Goal: Task Accomplishment & Management: Complete application form

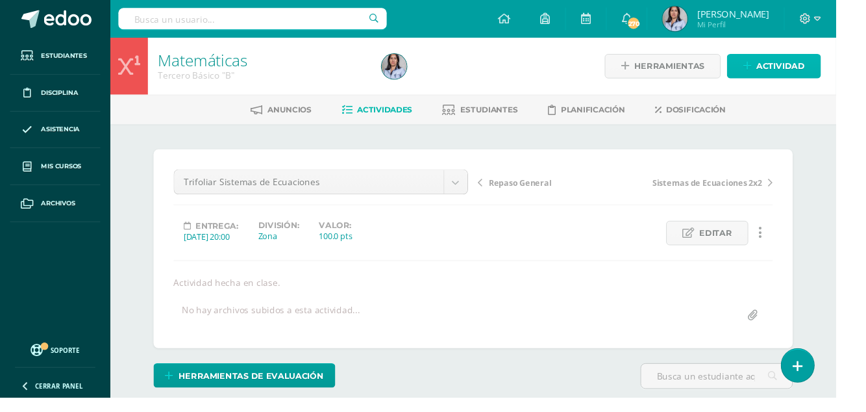
click at [797, 71] on span "Actividad" at bounding box center [809, 69] width 50 height 24
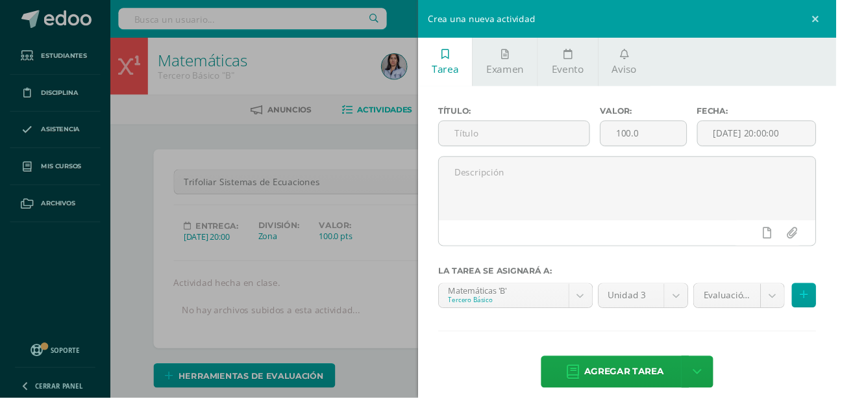
click at [538, 138] on input "text" at bounding box center [533, 137] width 156 height 25
click at [559, 142] on input "text" at bounding box center [533, 137] width 156 height 25
type input "H.T Sustitución"
click at [543, 182] on textarea at bounding box center [650, 194] width 390 height 65
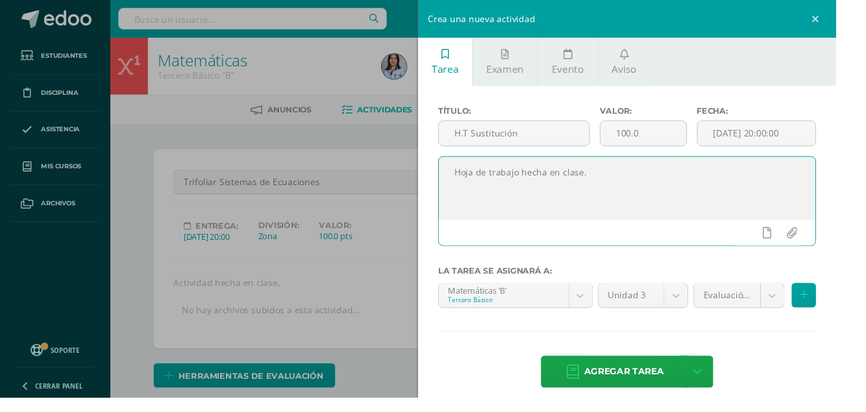
type textarea "Hoja de trabajo hecha en clase."
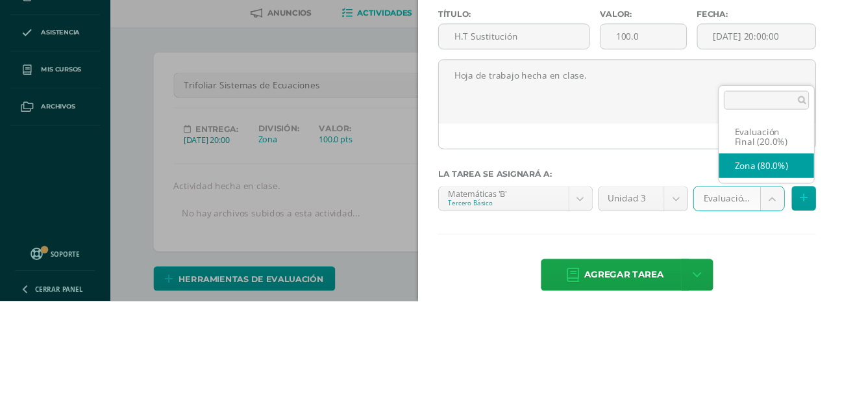
select select "125024"
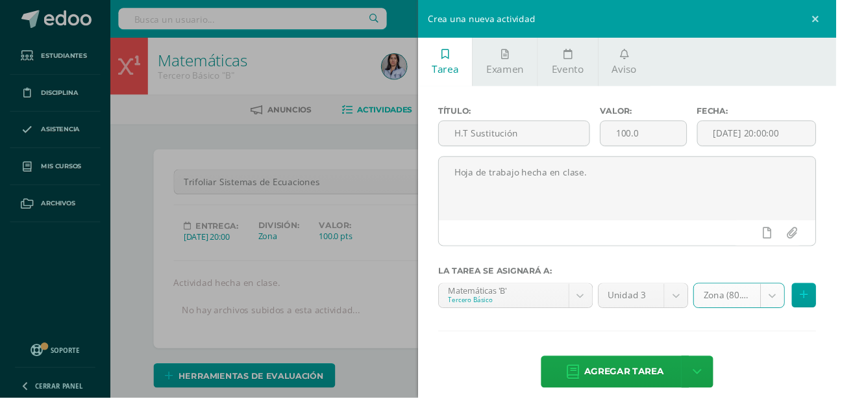
click at [499, 132] on input "H.T Sustitución" at bounding box center [533, 137] width 156 height 25
type input "[PERSON_NAME] de Sustitución"
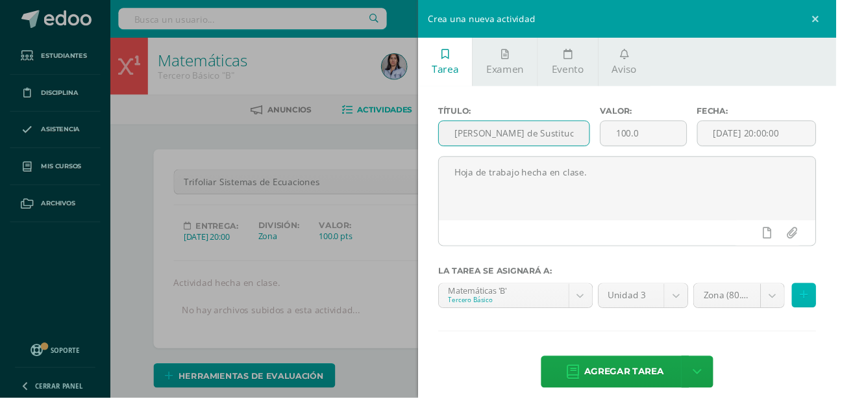
click at [846, 306] on button at bounding box center [832, 305] width 25 height 25
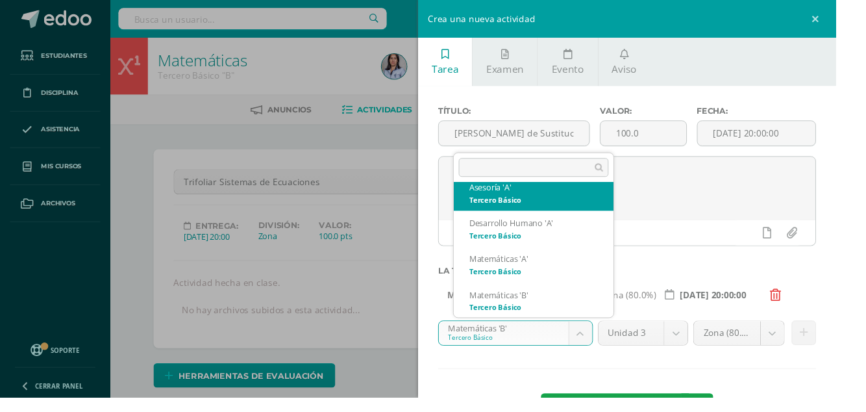
scroll to position [153, 0]
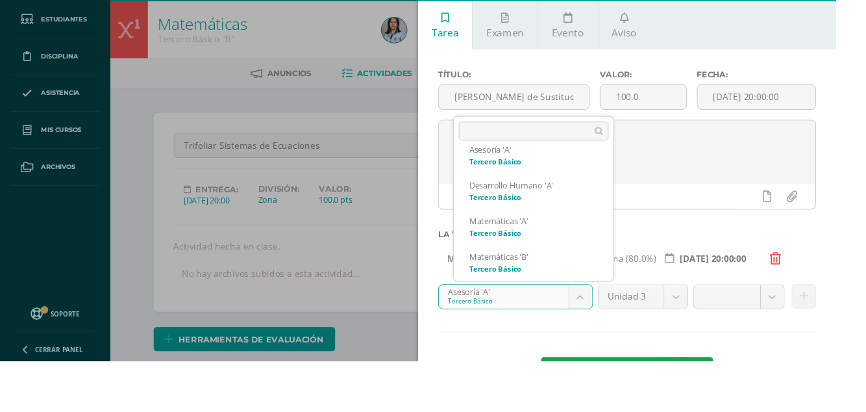
scroll to position [166, 0]
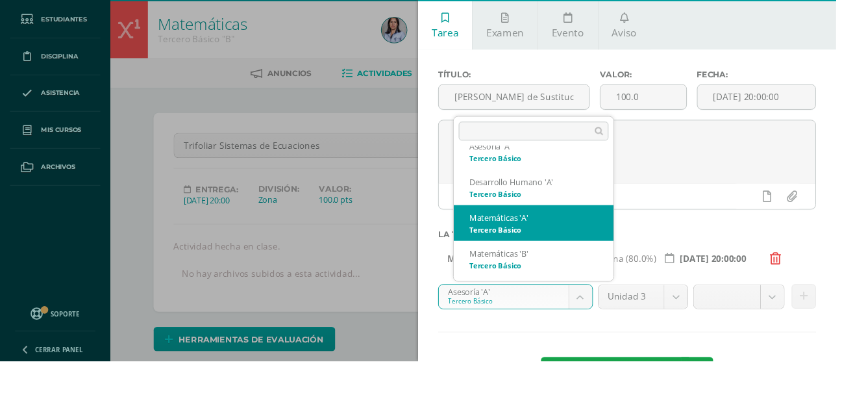
select select "116521"
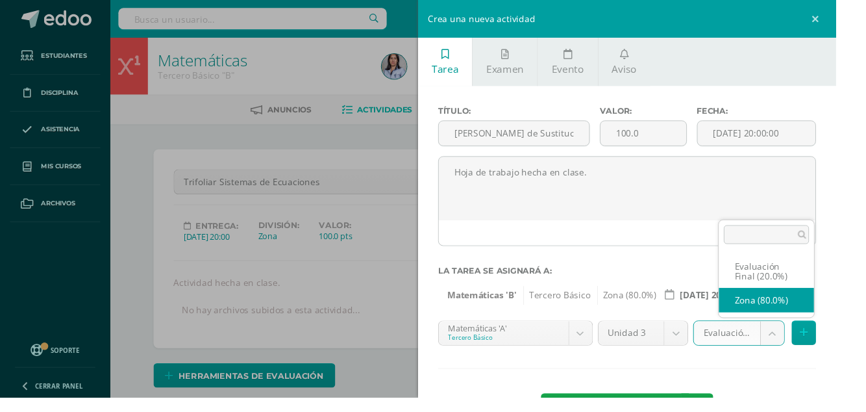
select select "125027"
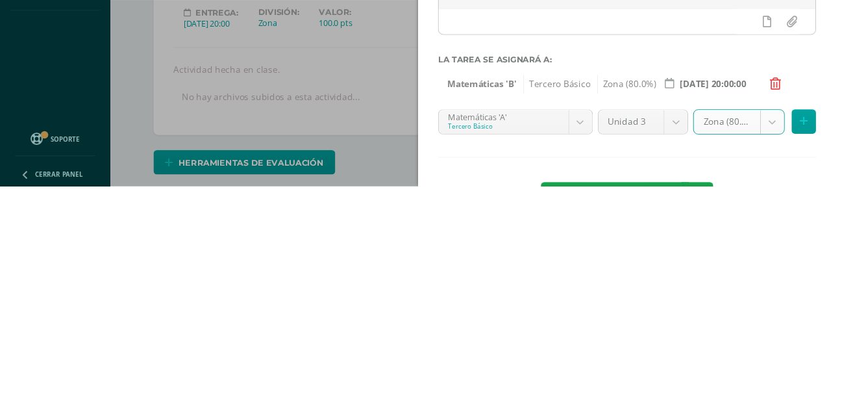
scroll to position [3, 0]
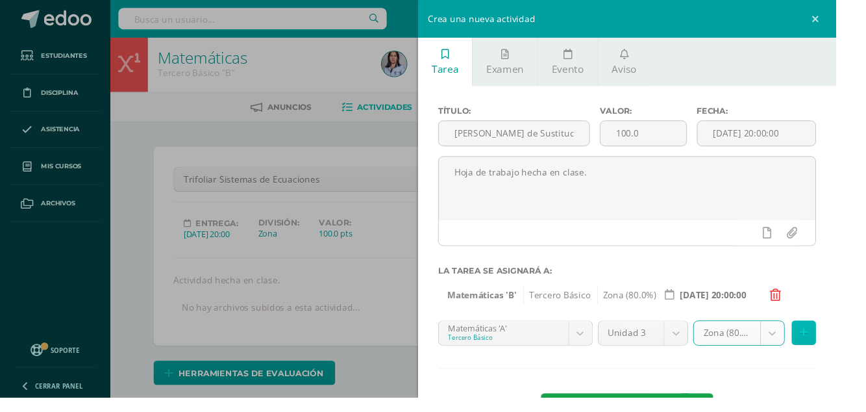
click at [846, 342] on button at bounding box center [832, 344] width 25 height 25
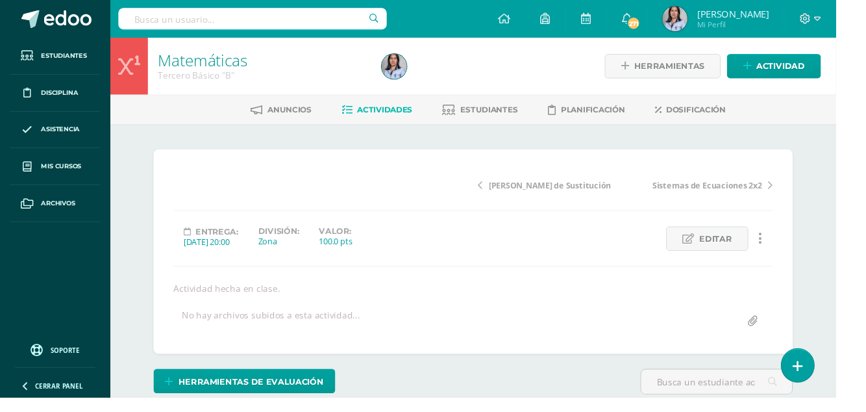
click at [514, 194] on div "H.T Método de Sustitución Sistemas de Ecuaciones 2x2" at bounding box center [648, 196] width 316 height 42
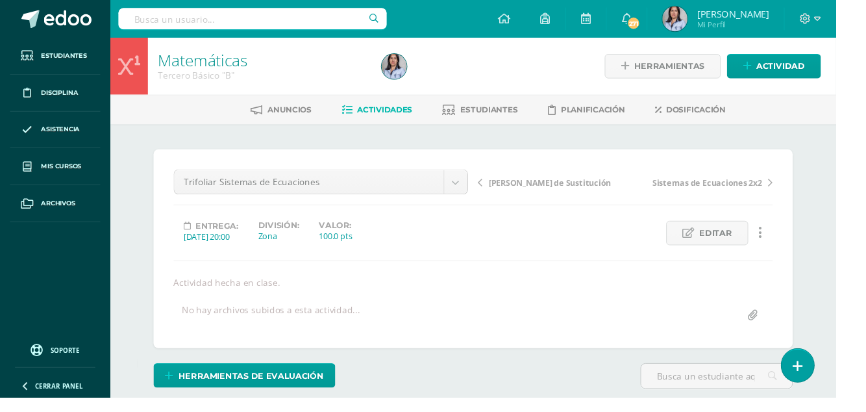
click at [528, 190] on span "[PERSON_NAME] de Sustitución" at bounding box center [570, 189] width 127 height 12
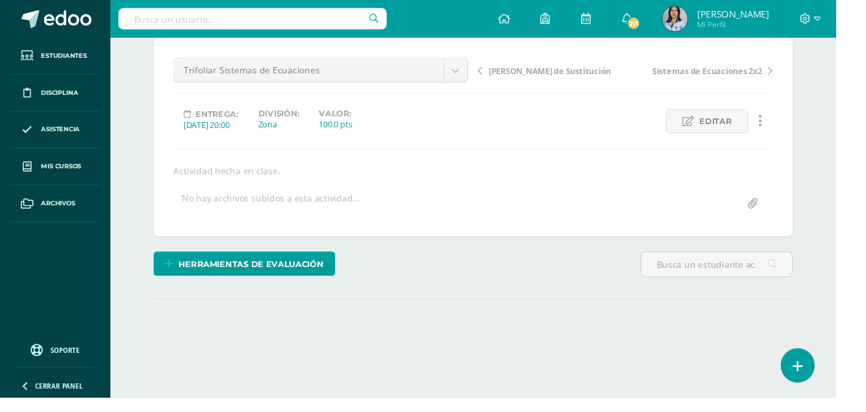
scroll to position [118, 0]
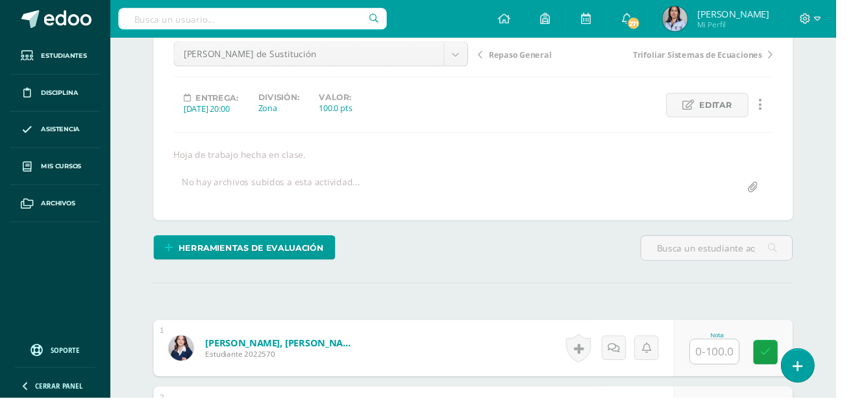
click at [725, 360] on input "text" at bounding box center [740, 363] width 51 height 25
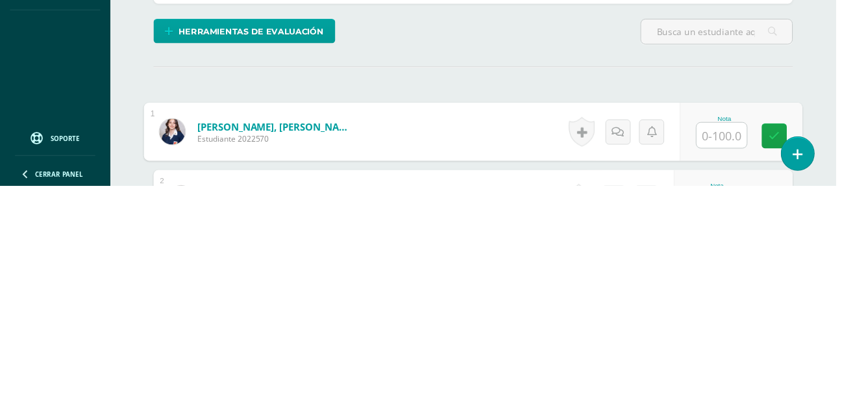
scroll to position [138, 0]
type input "90"
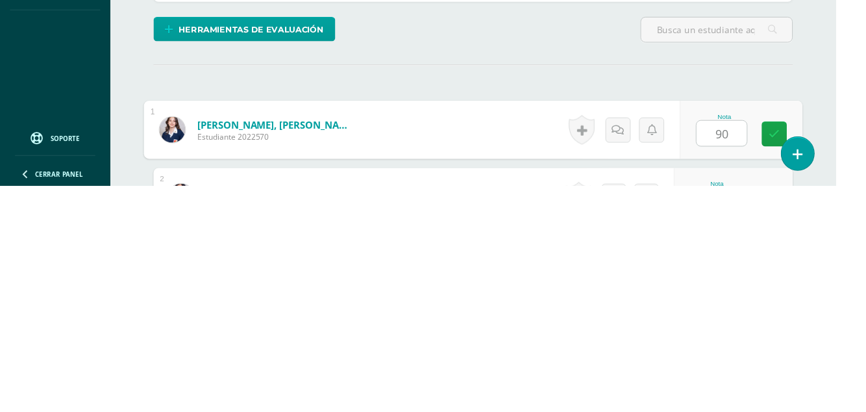
click at [809, 361] on link at bounding box center [803, 359] width 26 height 26
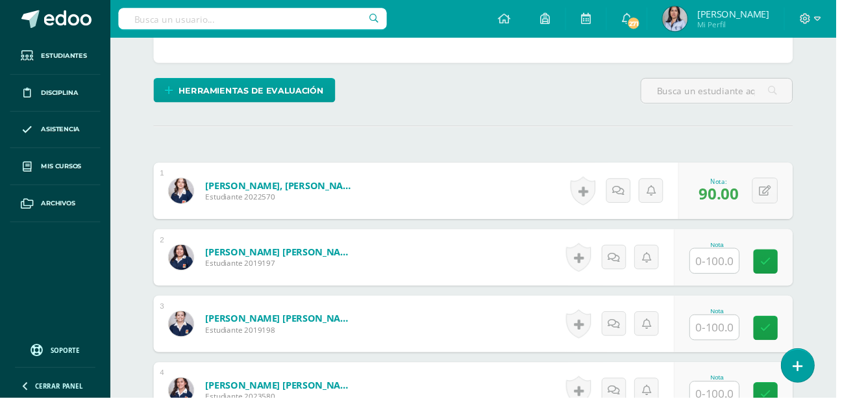
scroll to position [322, 0]
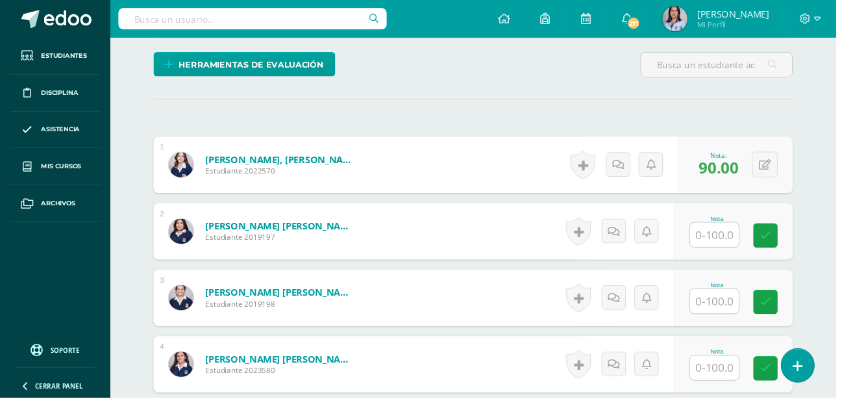
click at [737, 303] on input "text" at bounding box center [740, 311] width 51 height 25
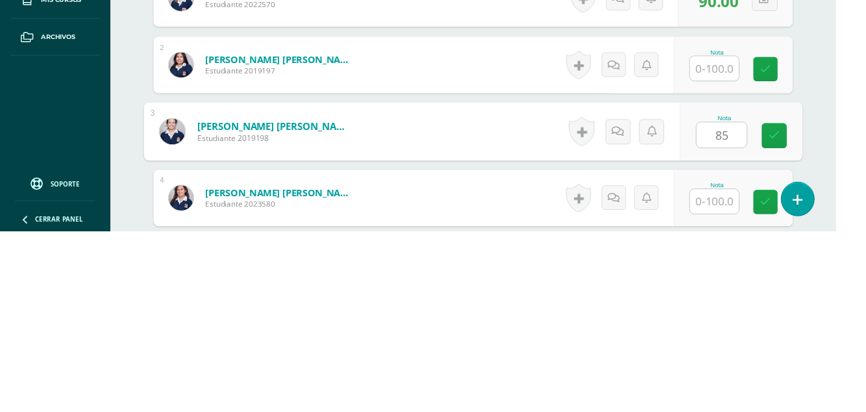
type input "85"
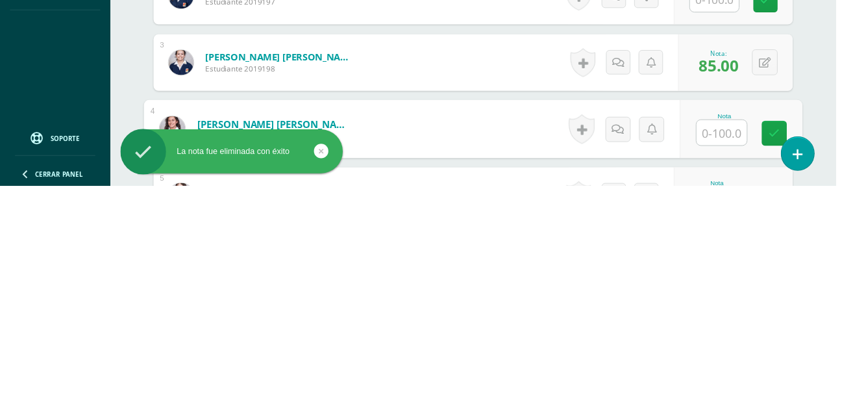
scroll to position [356, 0]
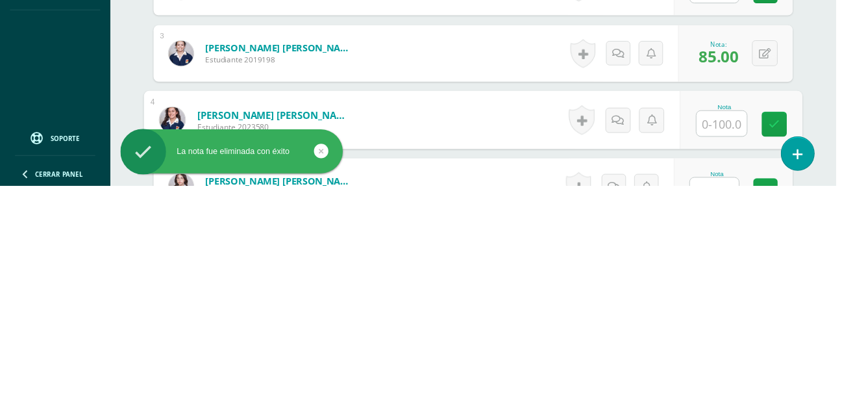
click at [738, 411] on input "text" at bounding box center [740, 415] width 51 height 25
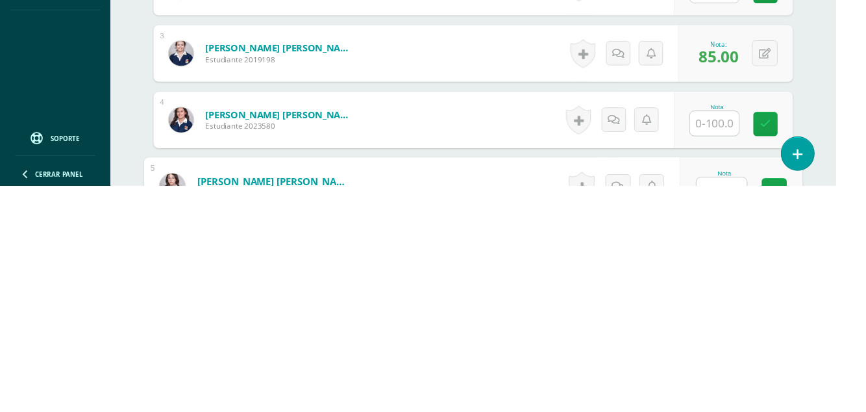
type input "6"
type input "80"
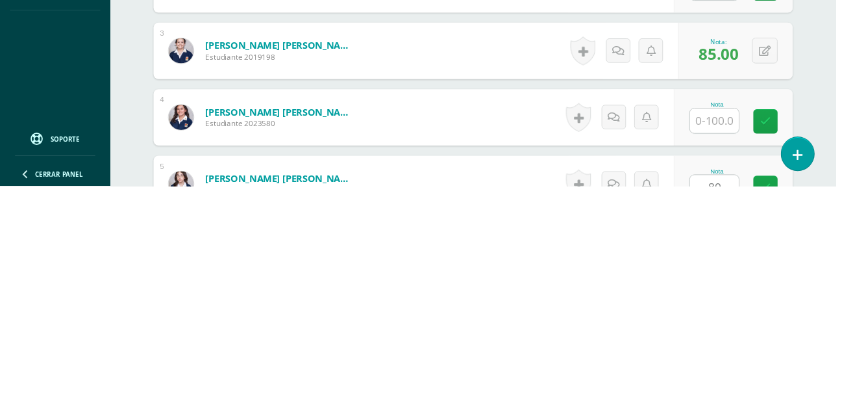
scroll to position [481, 0]
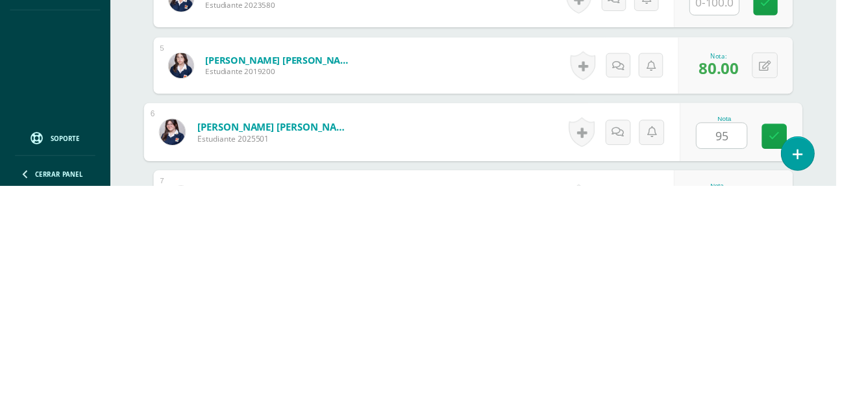
type input "95"
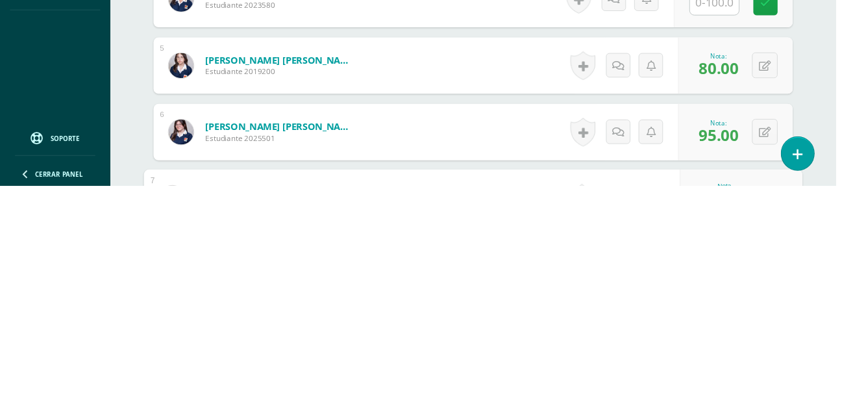
type input "100"
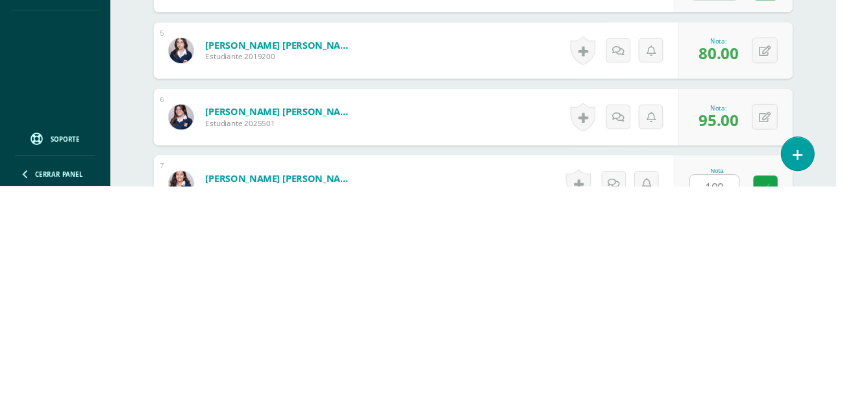
scroll to position [619, 0]
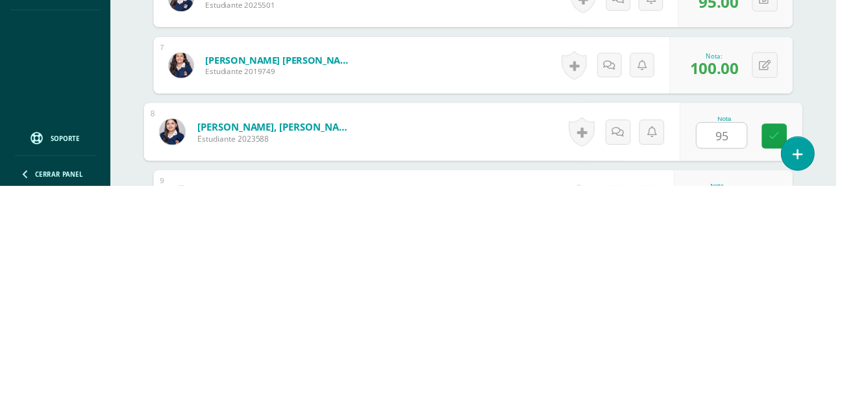
type input "95"
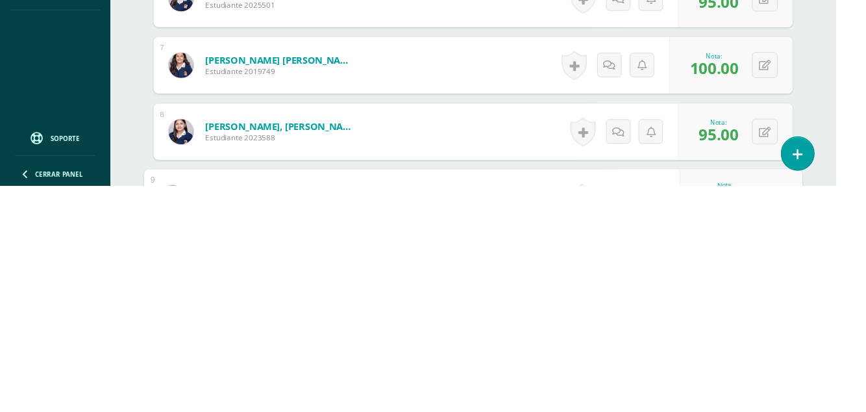
type input "95"
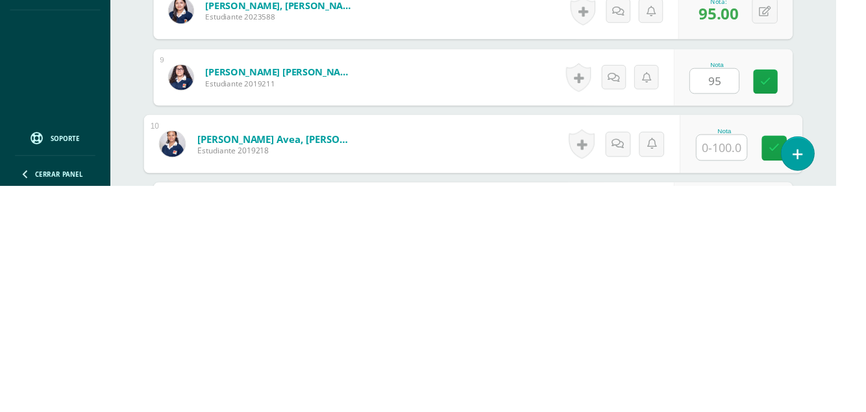
scroll to position [757, 0]
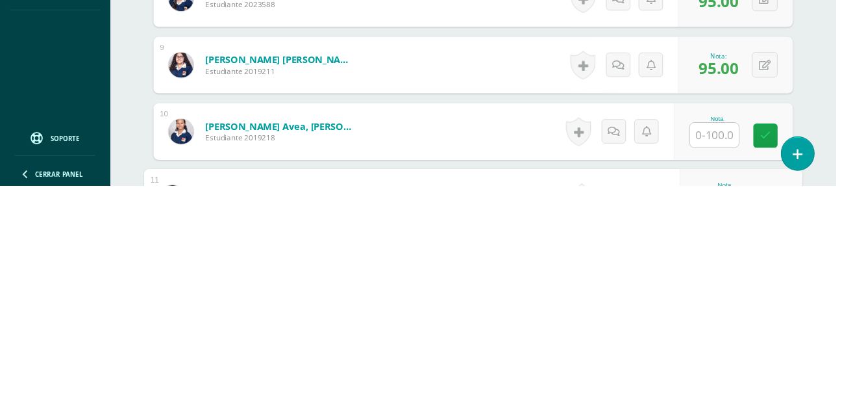
type input "90"
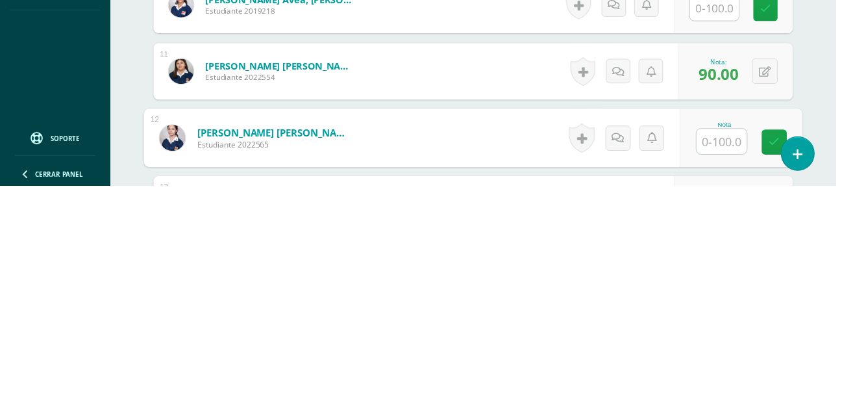
scroll to position [894, 0]
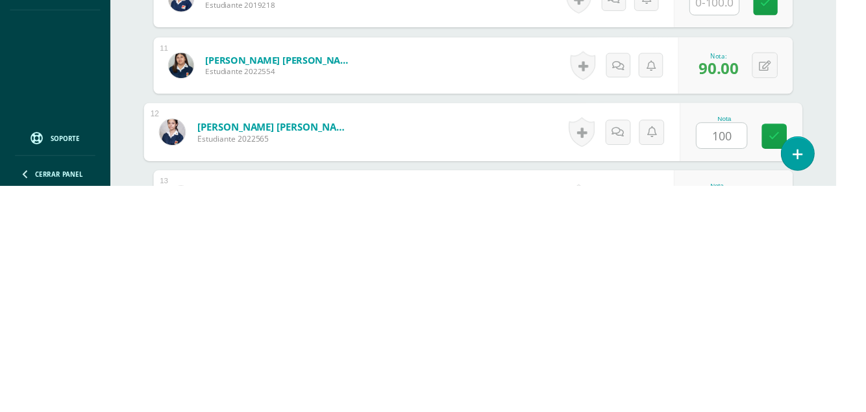
type input "100"
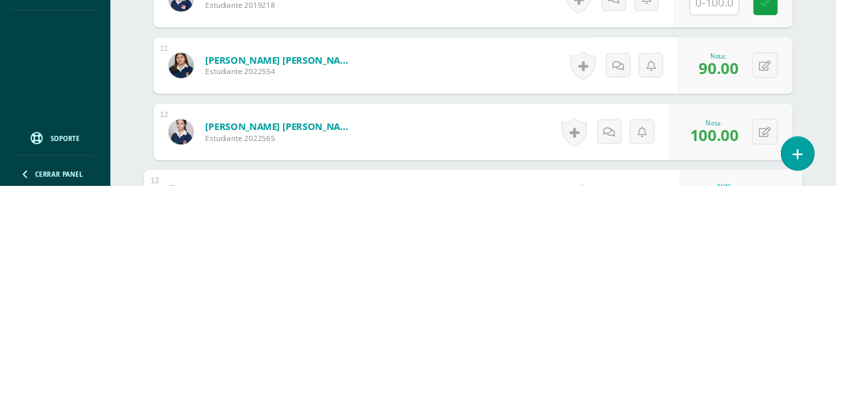
type input "90"
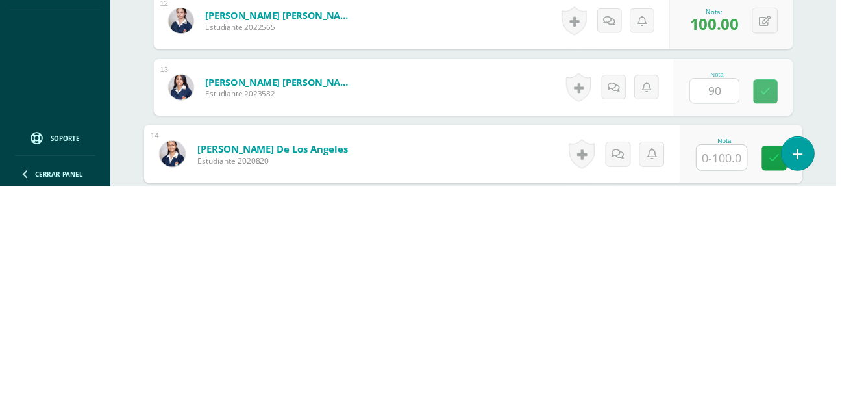
scroll to position [1032, 0]
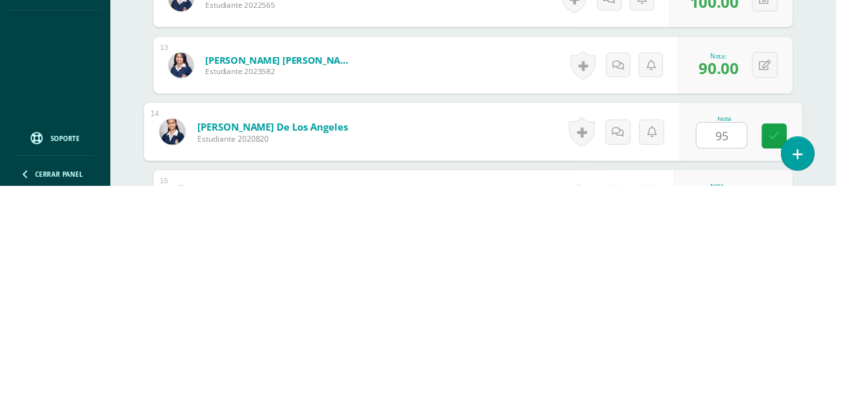
type input "95"
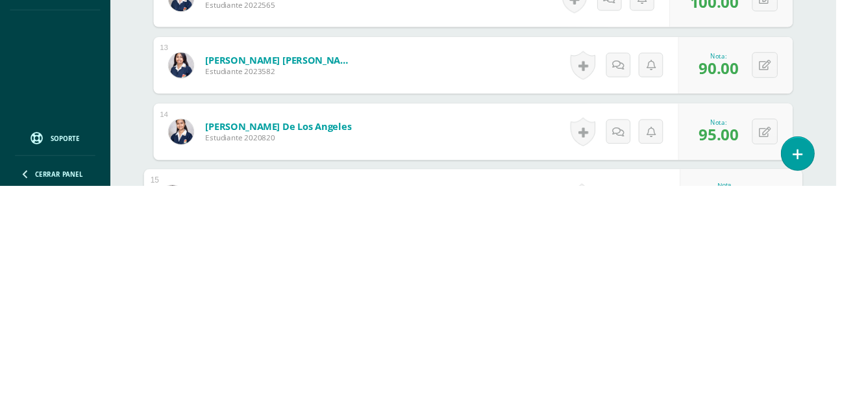
type input "100"
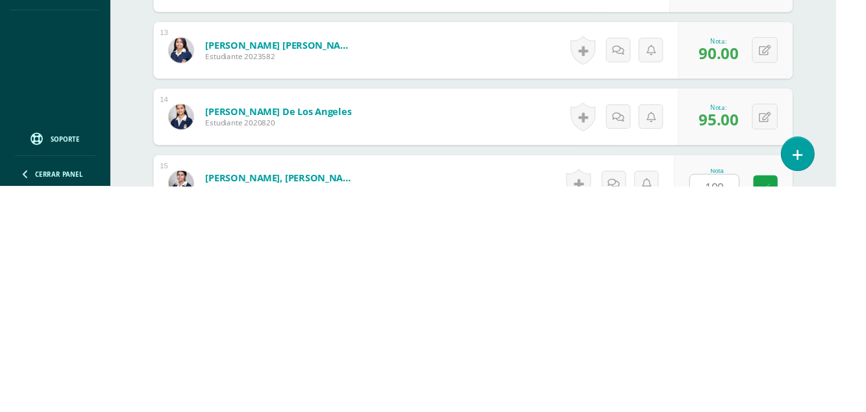
scroll to position [1170, 0]
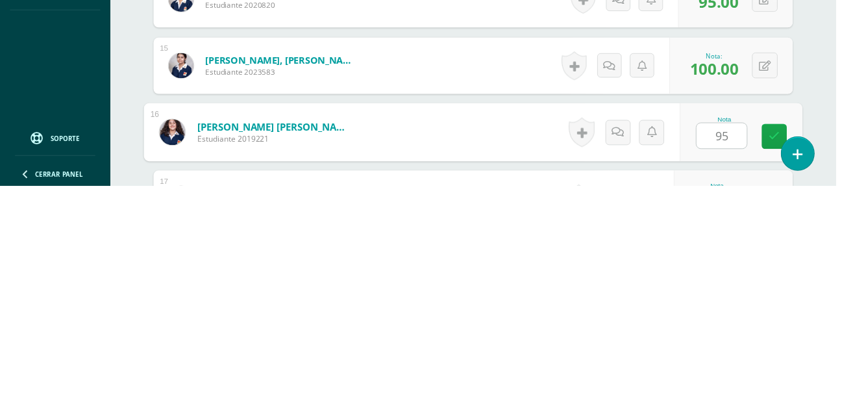
type input "95"
type input "90"
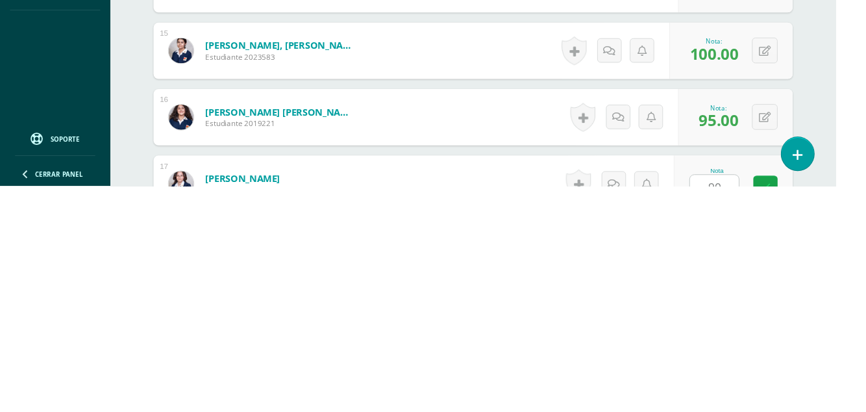
scroll to position [1307, 0]
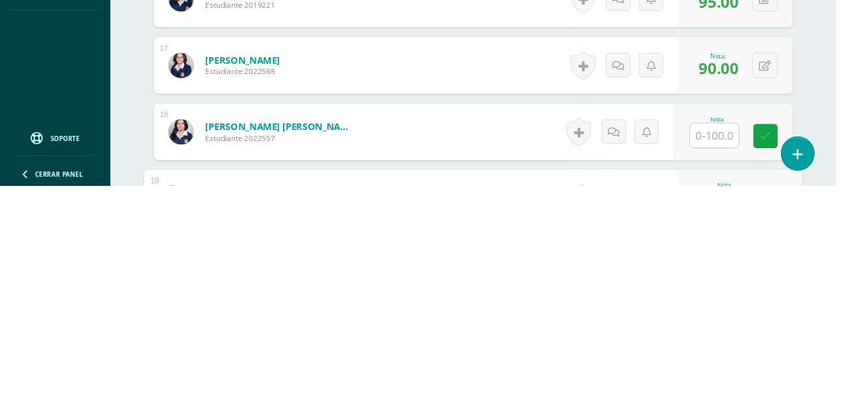
type input "80"
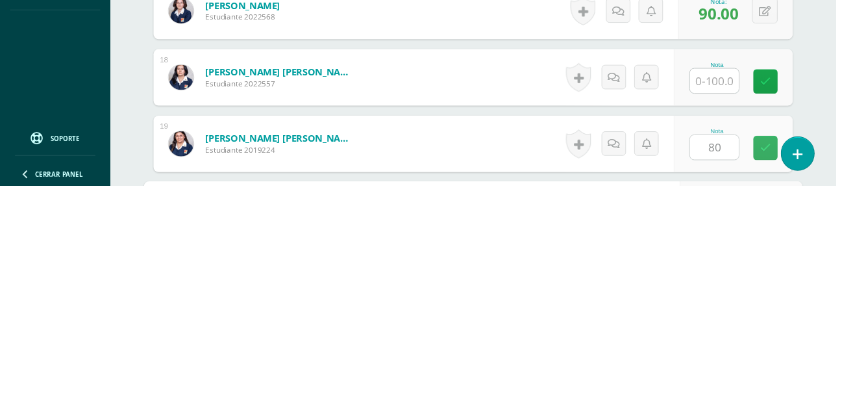
scroll to position [1445, 0]
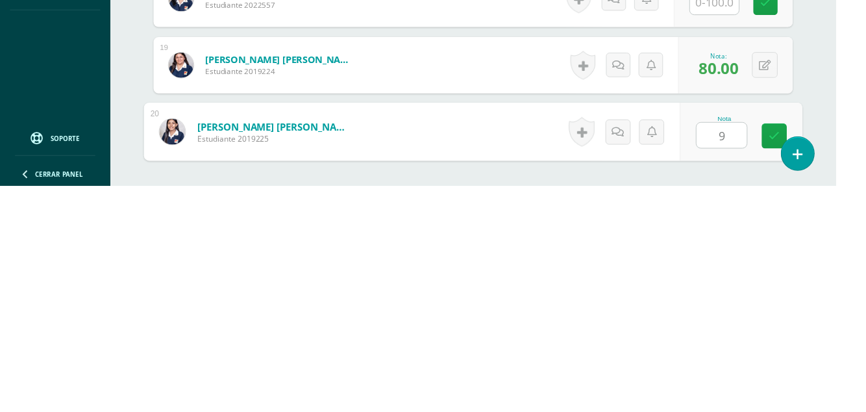
type input "95"
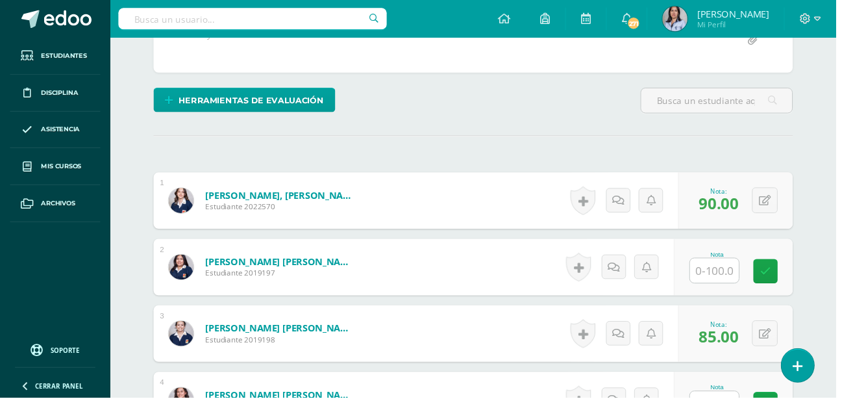
scroll to position [284, 0]
click at [71, 171] on span "Mis cursos" at bounding box center [64, 172] width 42 height 10
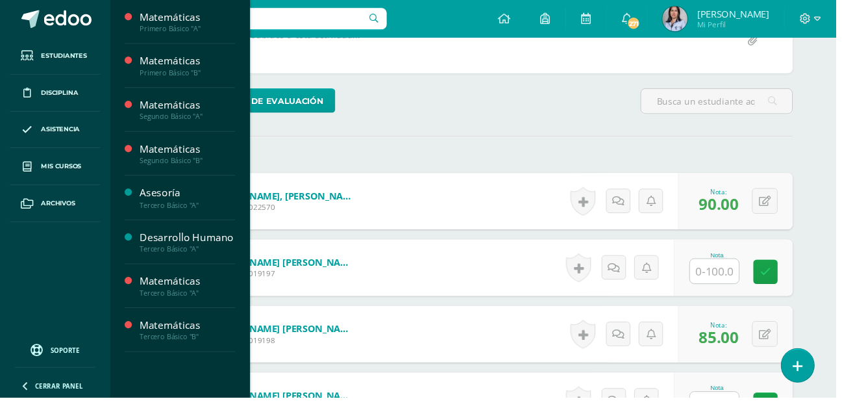
click at [199, 290] on div "Matemáticas" at bounding box center [194, 291] width 99 height 15
click at [194, 332] on span "Actividades" at bounding box center [184, 326] width 50 height 12
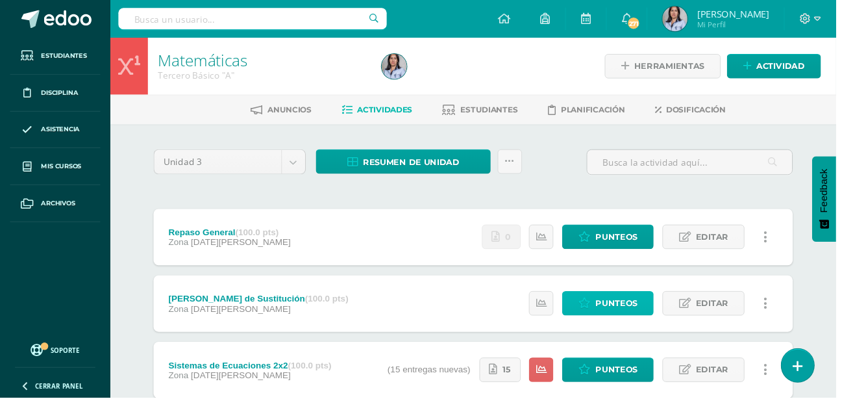
click at [635, 308] on span "Punteos" at bounding box center [639, 314] width 44 height 24
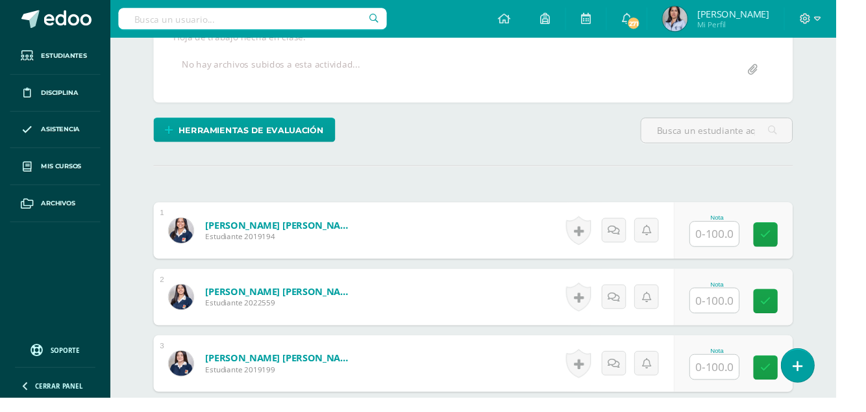
click at [746, 236] on input "text" at bounding box center [740, 241] width 51 height 25
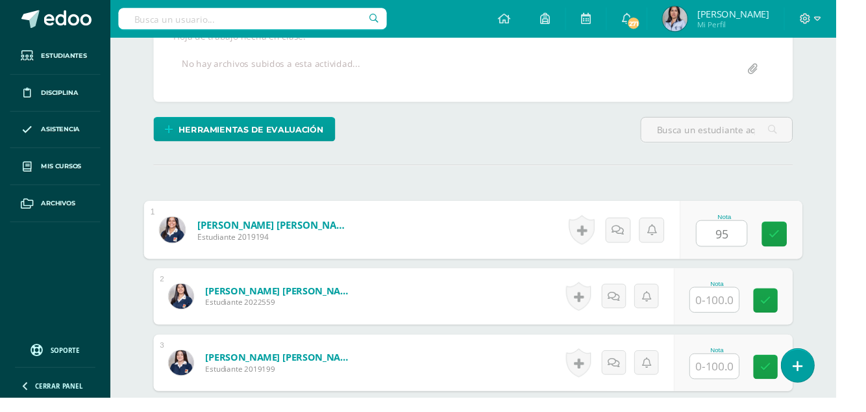
scroll to position [256, 0]
type input "95"
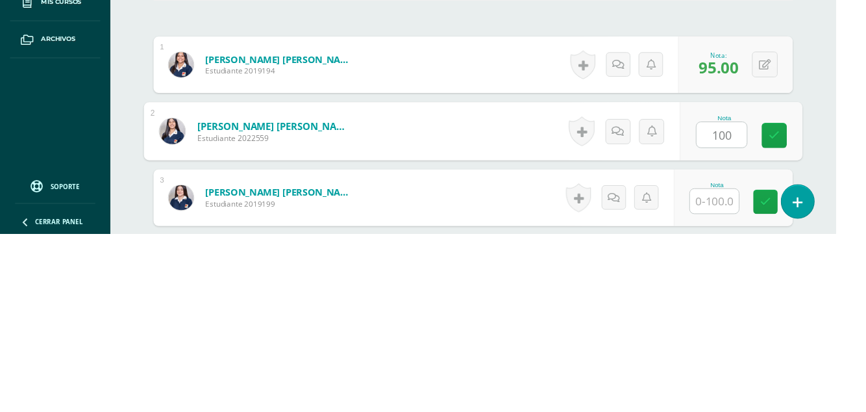
type input "100"
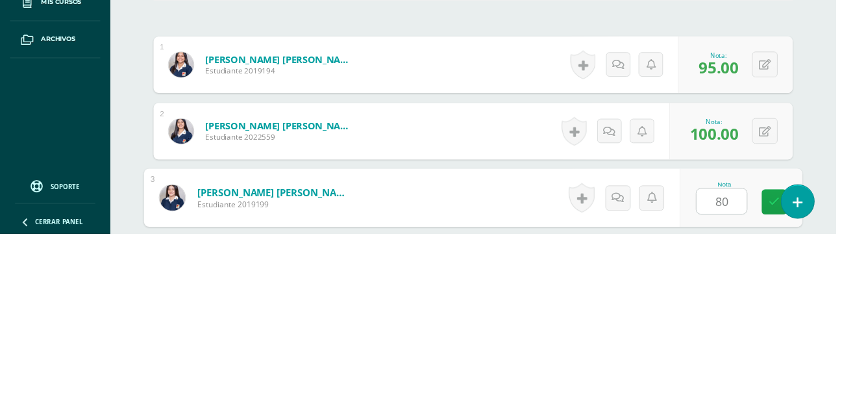
type input "80"
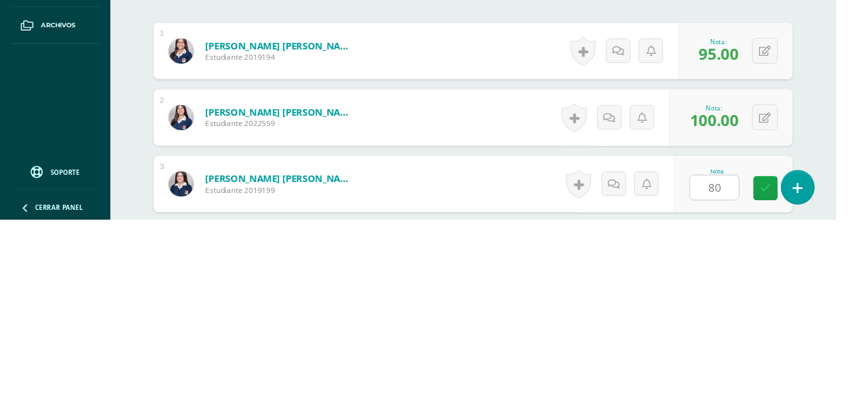
scroll to position [344, 0]
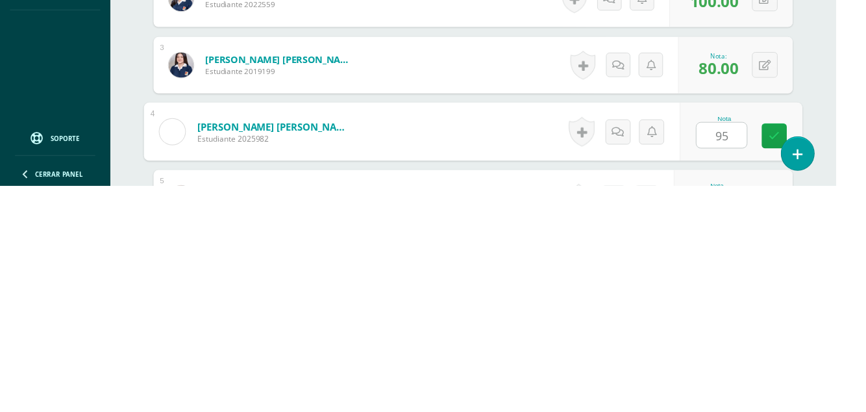
type input "95"
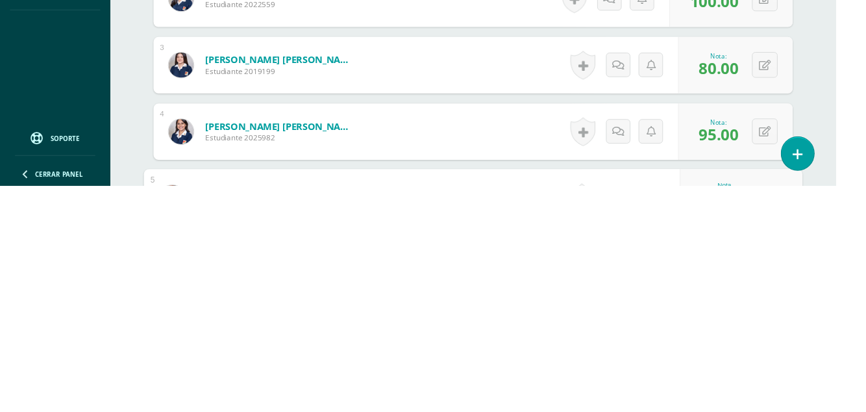
type input "100"
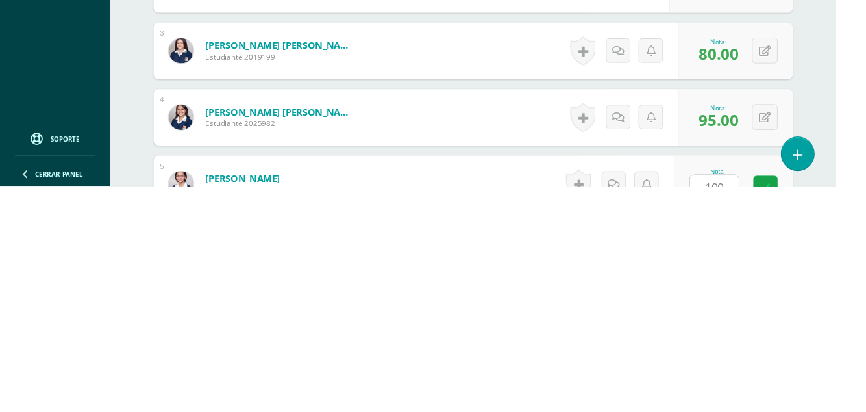
scroll to position [481, 0]
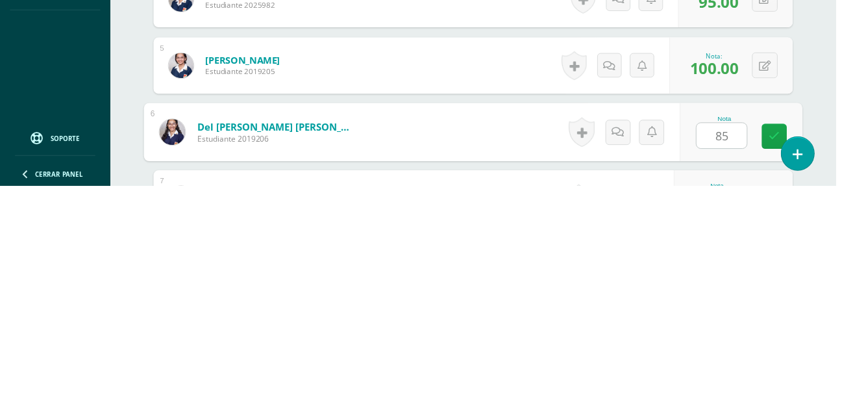
type input "85"
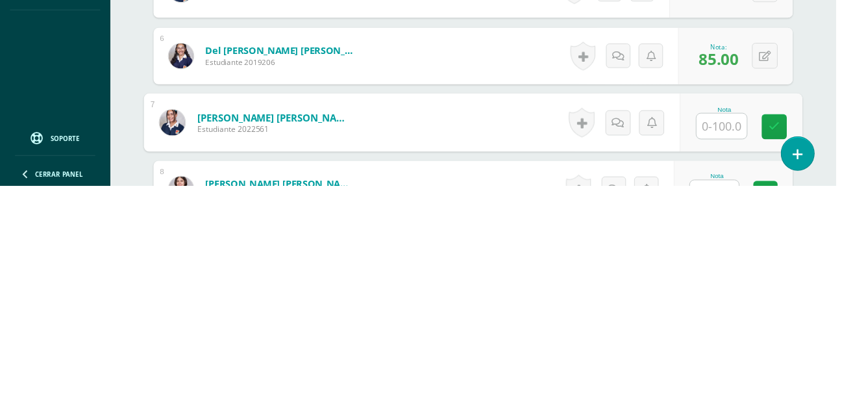
scroll to position [572, 0]
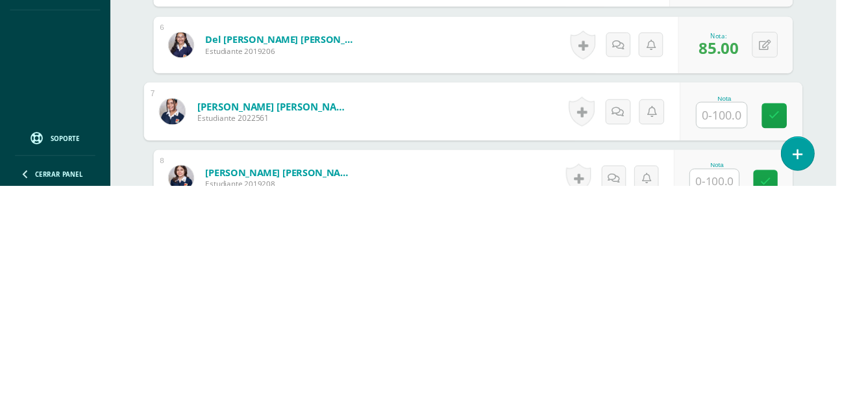
click at [739, 410] on input "text" at bounding box center [740, 406] width 51 height 25
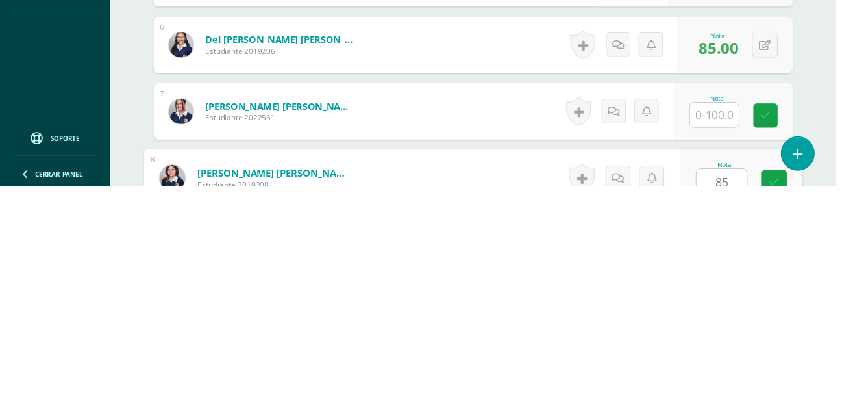
type input "85"
type input "90"
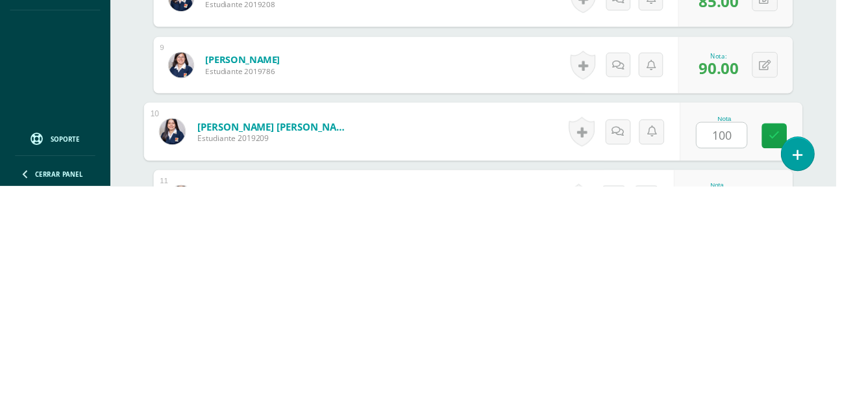
type input "100"
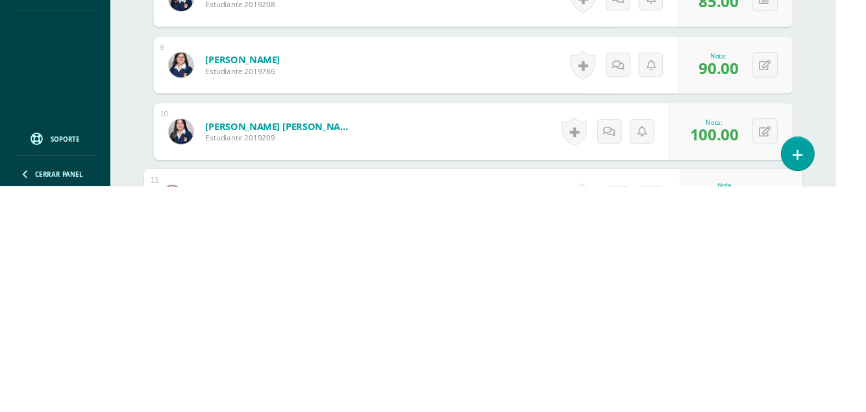
type input "90"
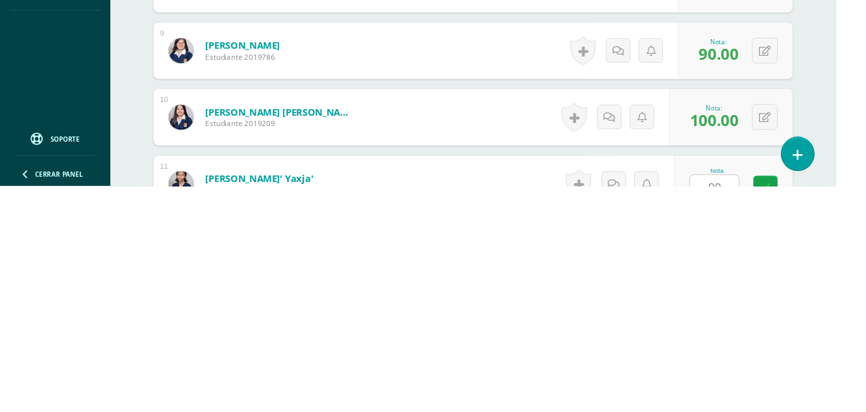
scroll to position [894, 0]
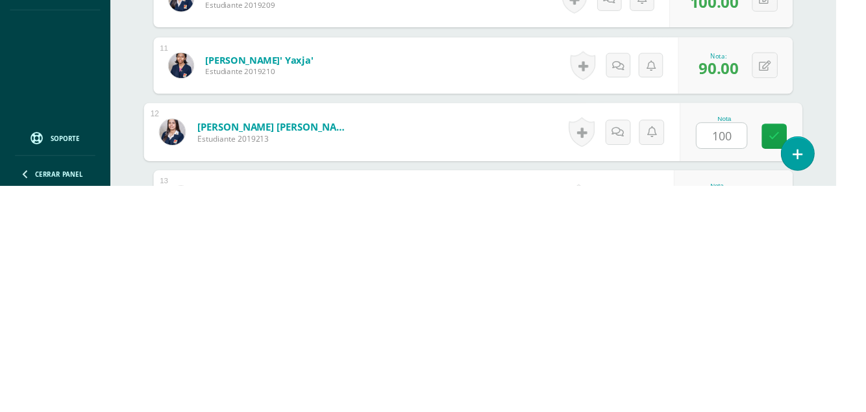
type input "100"
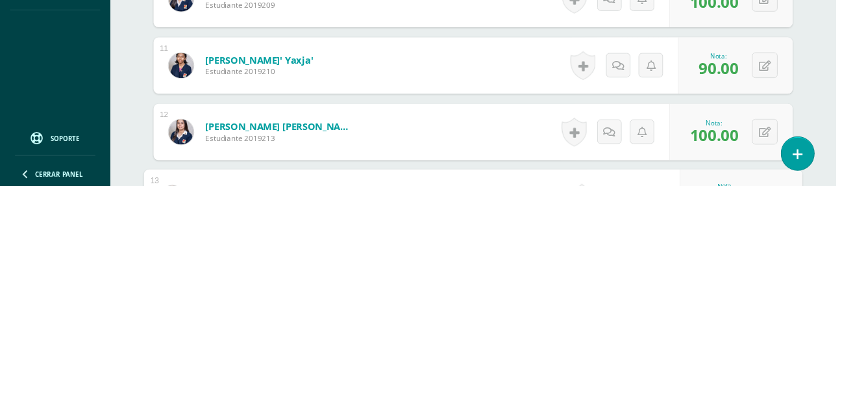
type input "100"
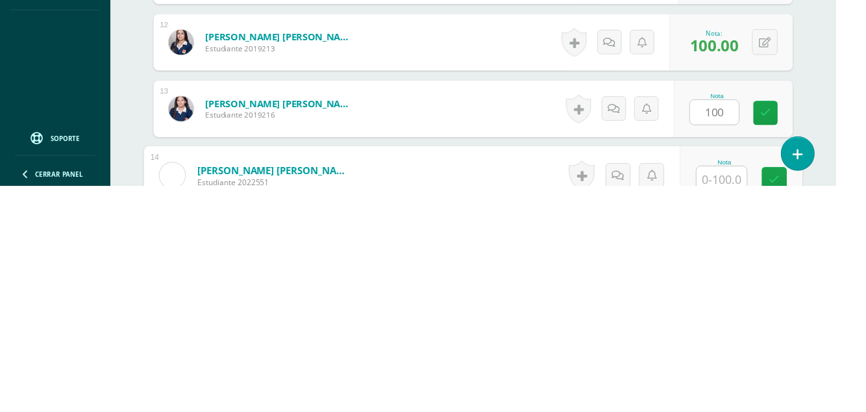
scroll to position [1032, 0]
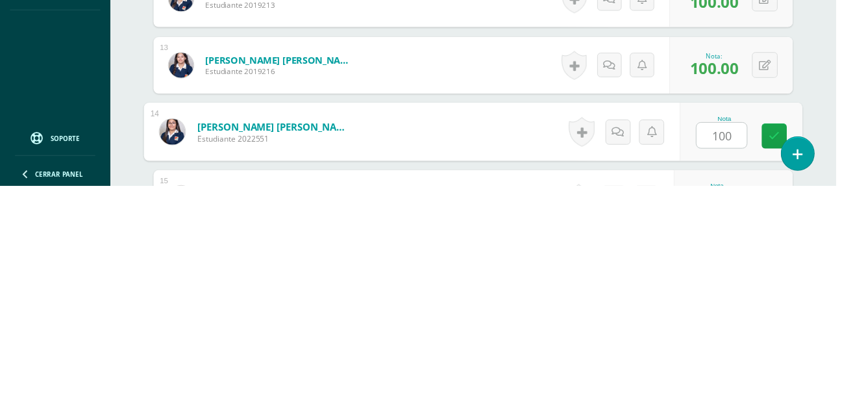
type input "100"
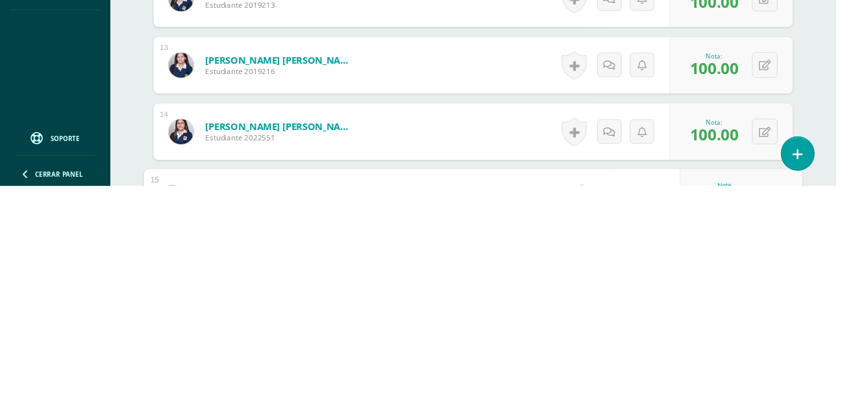
type input "95"
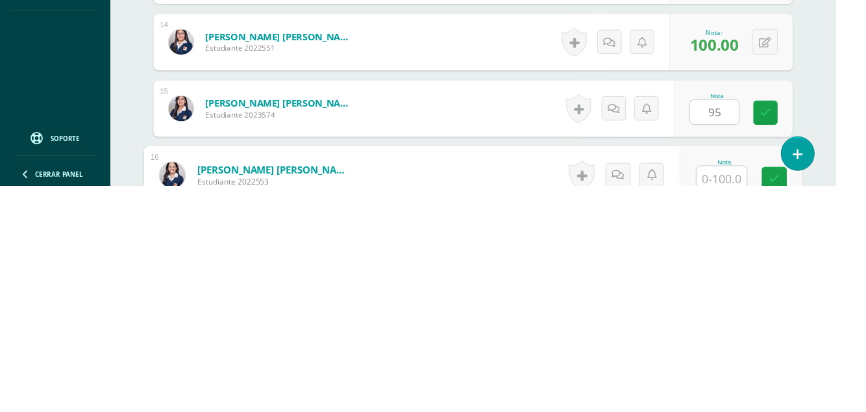
scroll to position [1170, 0]
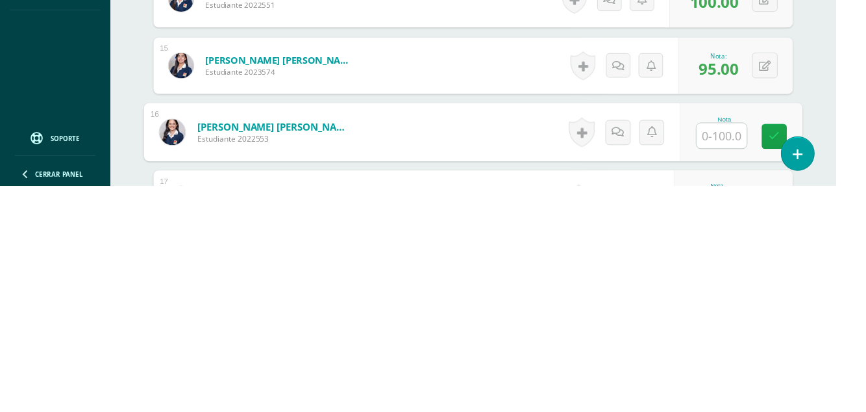
type input "95"
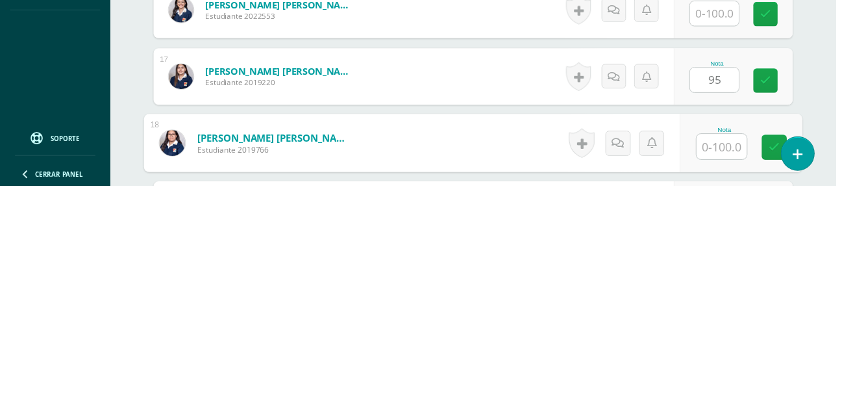
scroll to position [1307, 0]
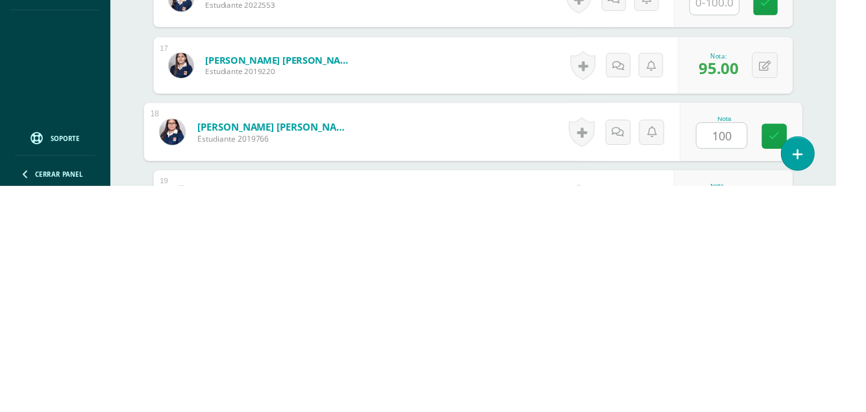
type input "100"
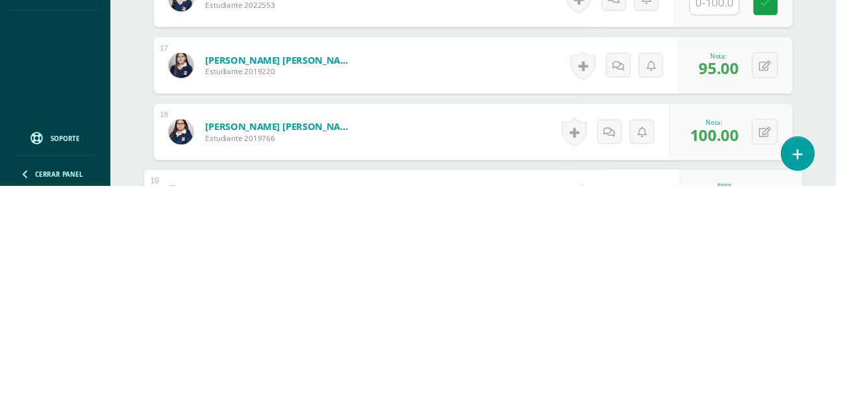
type input "100"
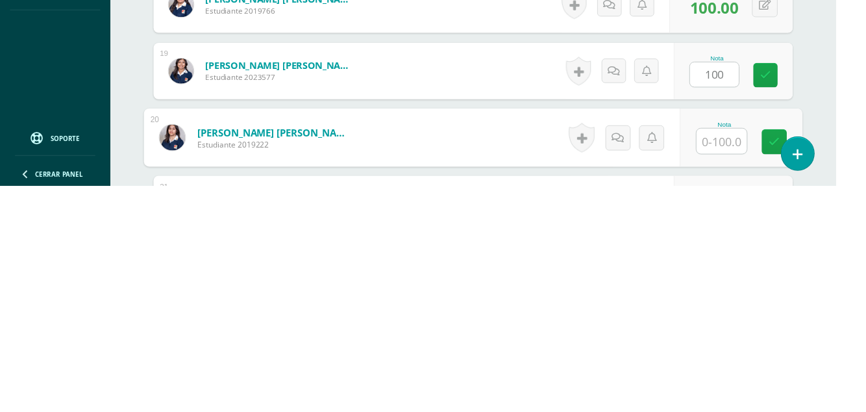
scroll to position [1445, 0]
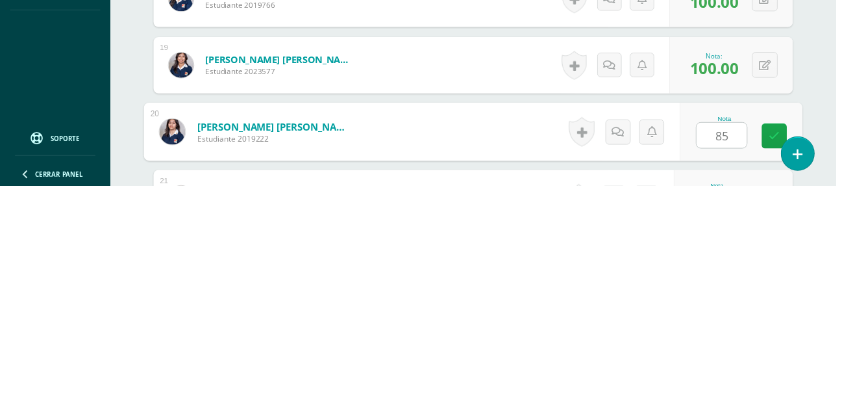
type input "85"
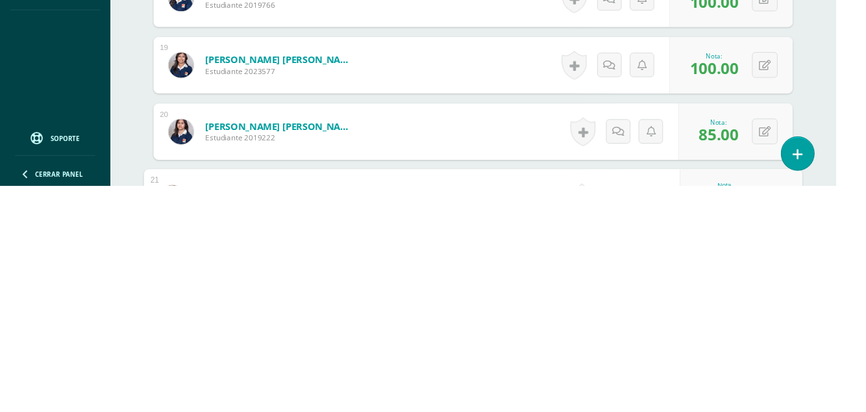
type input "95"
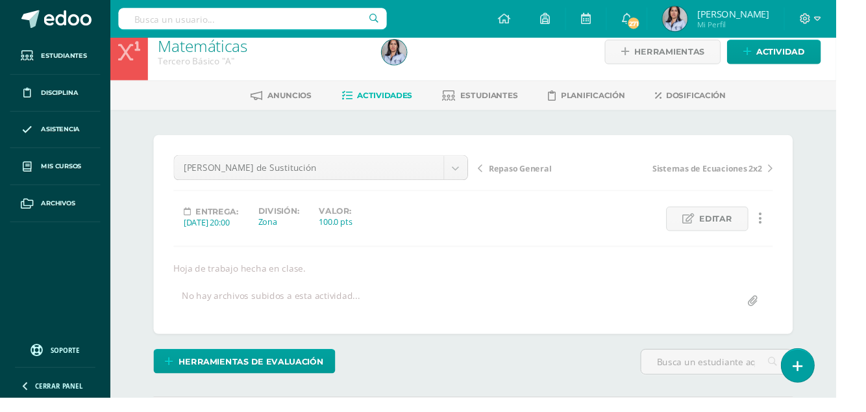
scroll to position [0, 0]
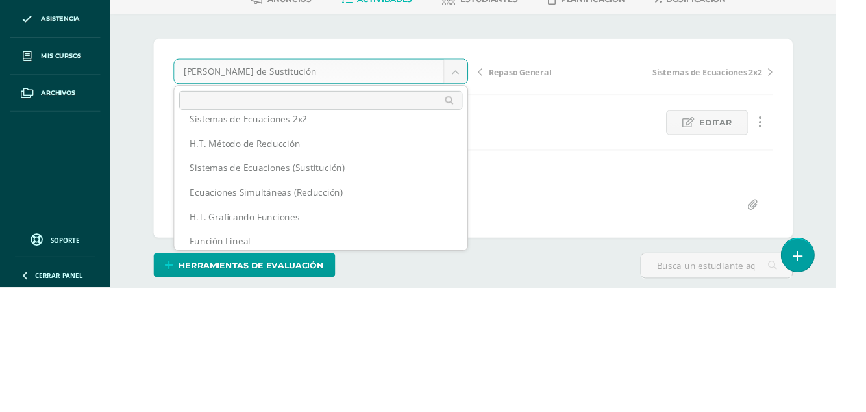
scroll to position [68, 0]
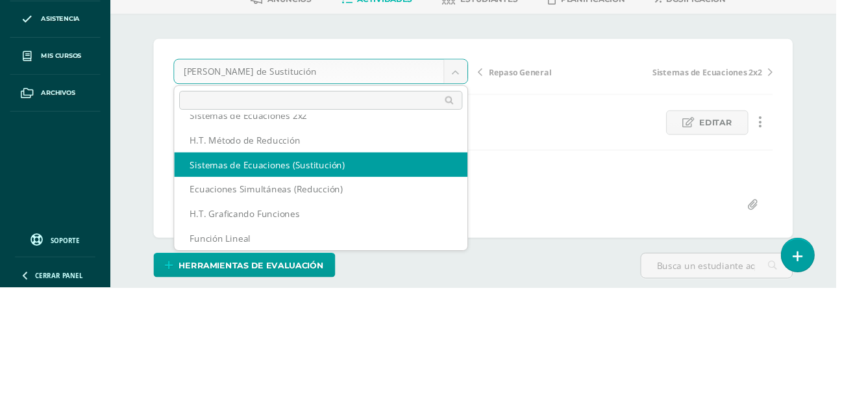
select select "/dashboard/teacher/grade-activity/125724/"
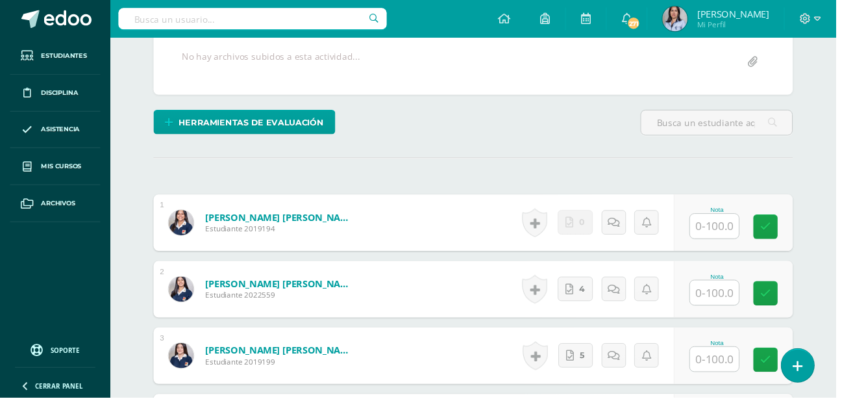
scroll to position [264, 0]
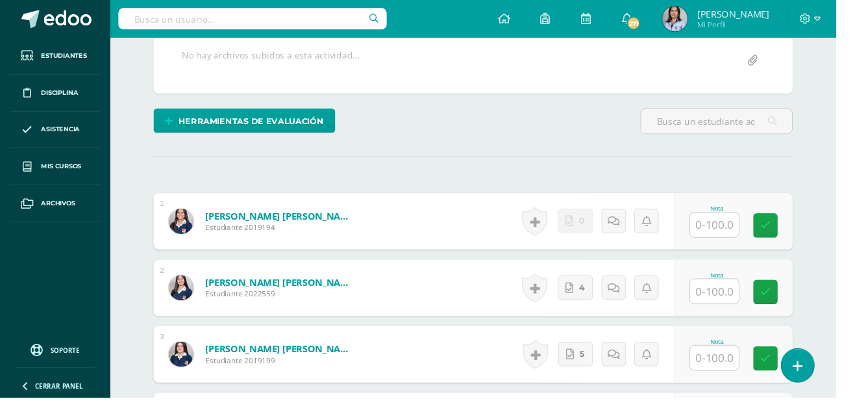
click at [746, 235] on input "text" at bounding box center [740, 232] width 51 height 25
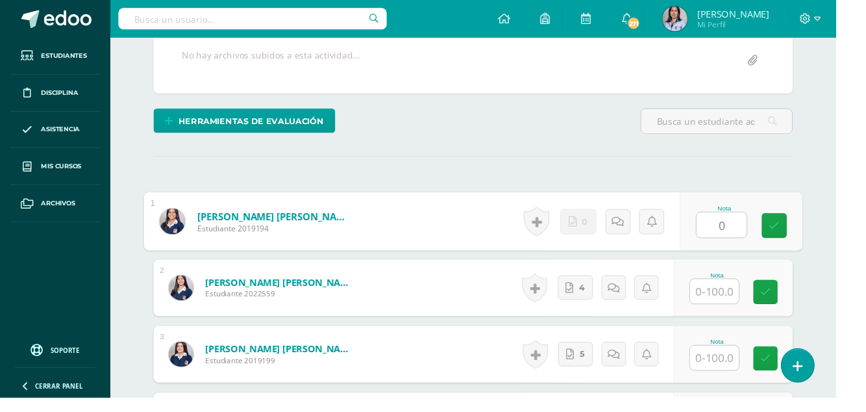
type input "0"
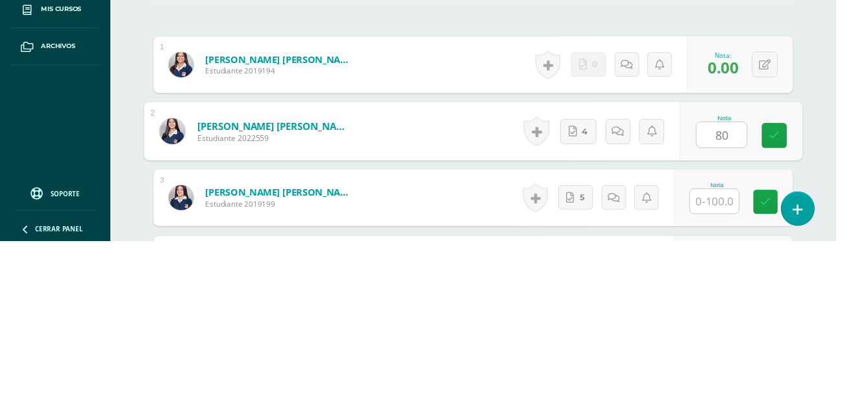
type input "80"
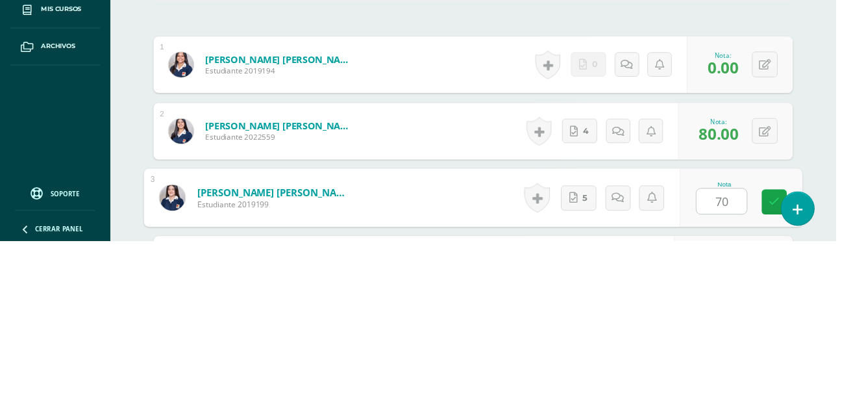
type input "70"
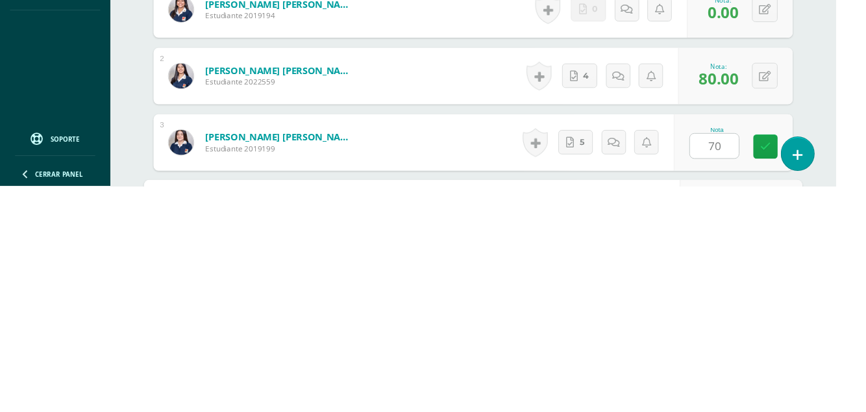
scroll to position [344, 0]
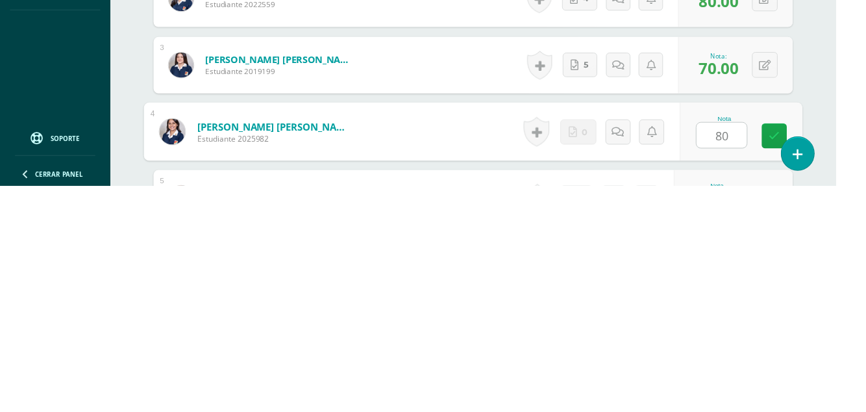
type input "80"
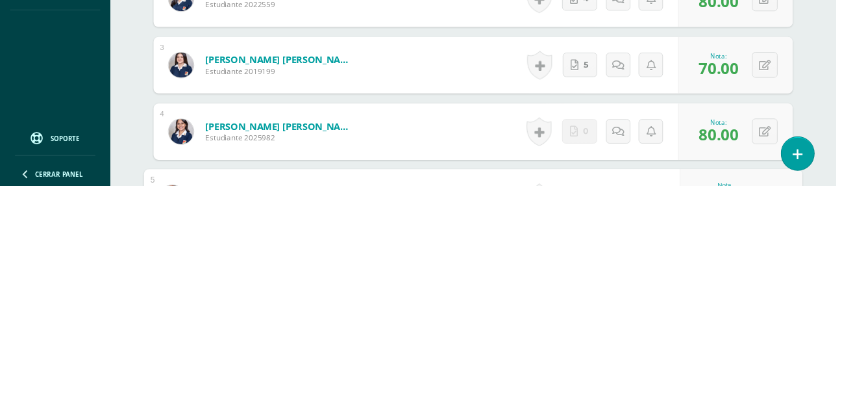
type input "90"
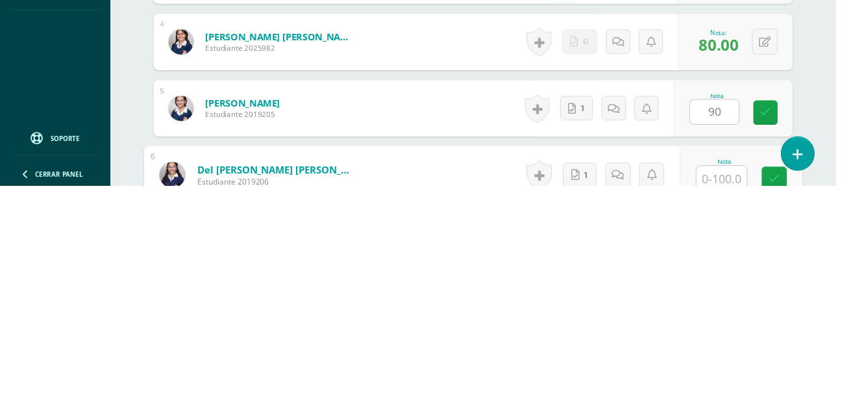
scroll to position [481, 0]
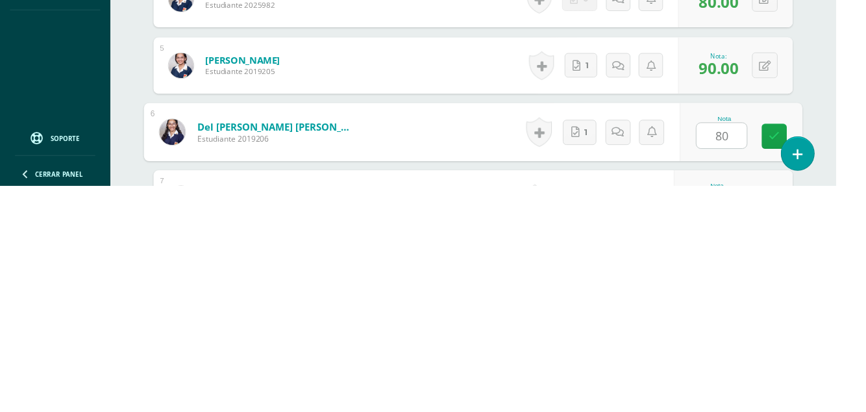
type input "80"
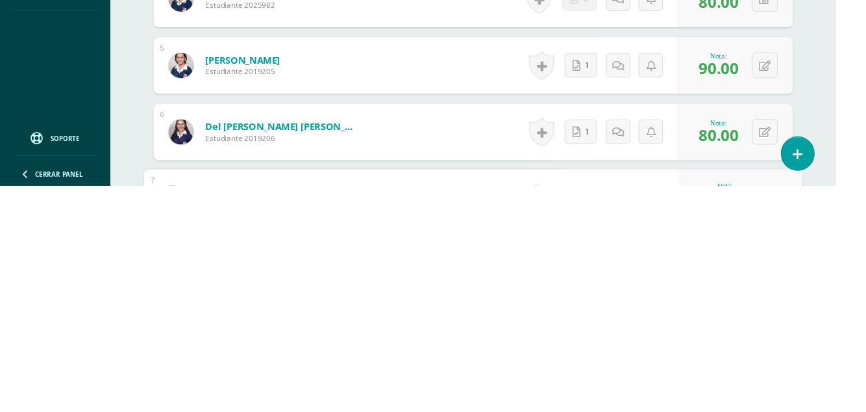
type input "0"
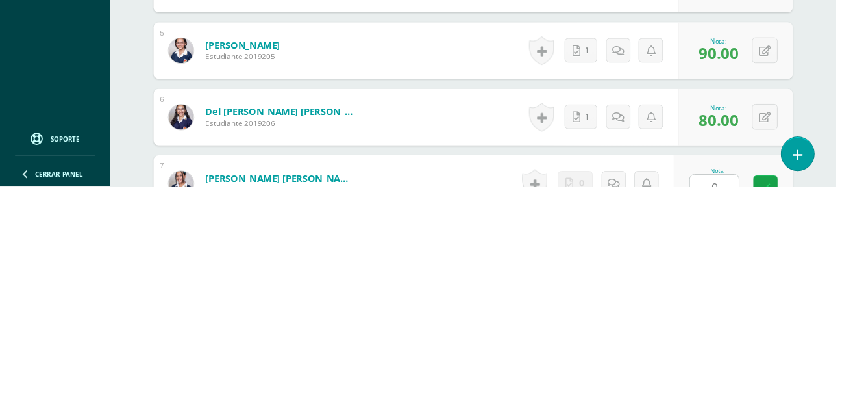
scroll to position [619, 0]
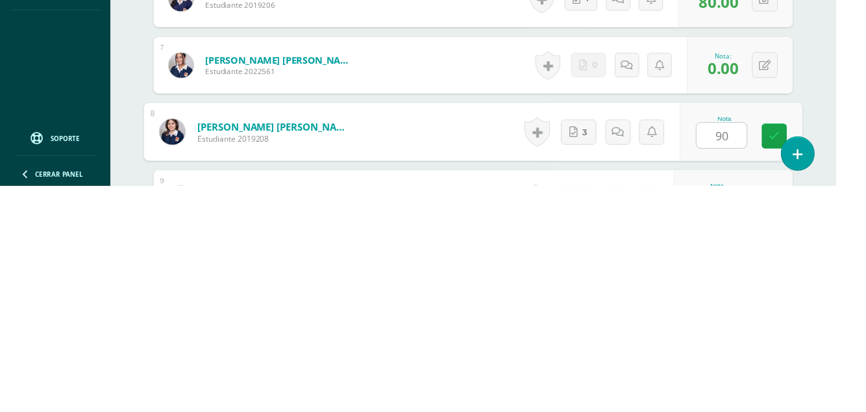
type input "90"
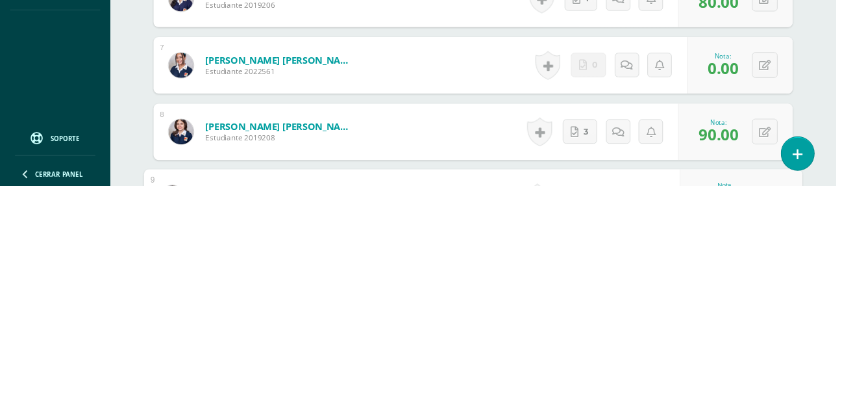
type input "70"
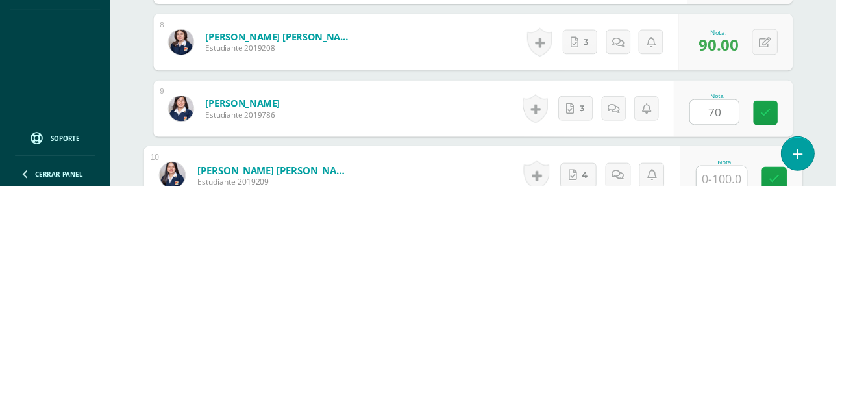
scroll to position [757, 0]
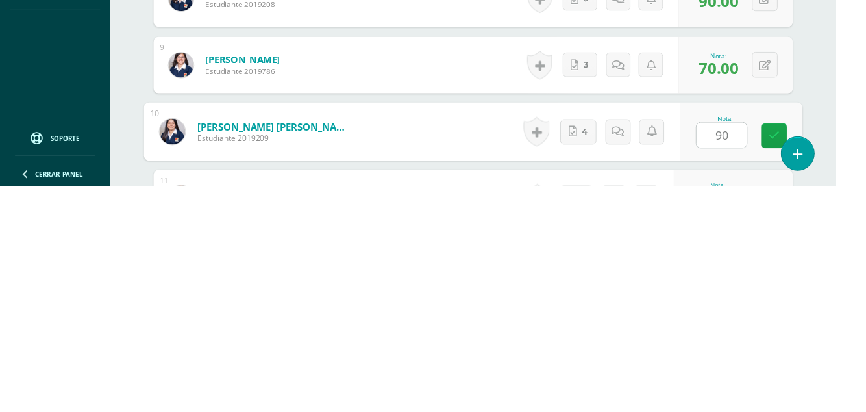
type input "90"
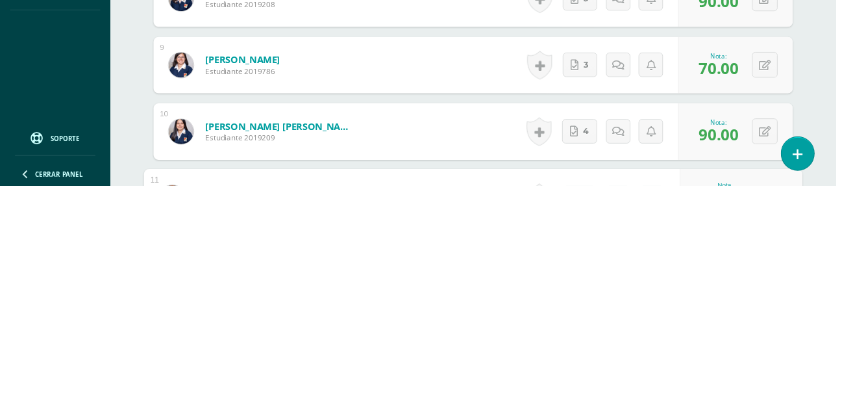
type input "90"
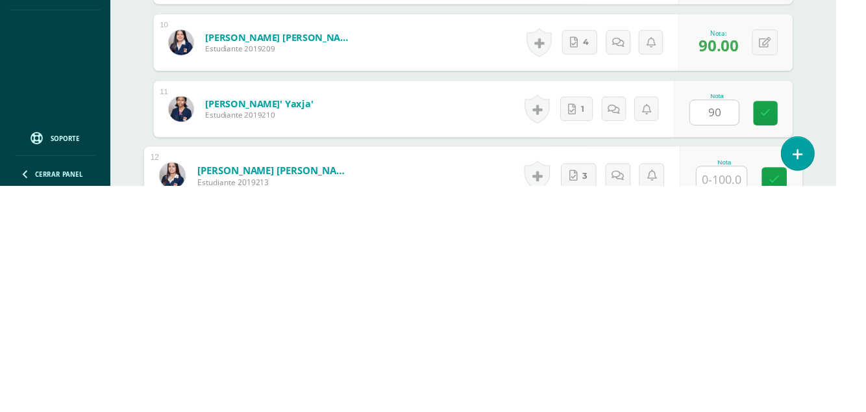
scroll to position [894, 0]
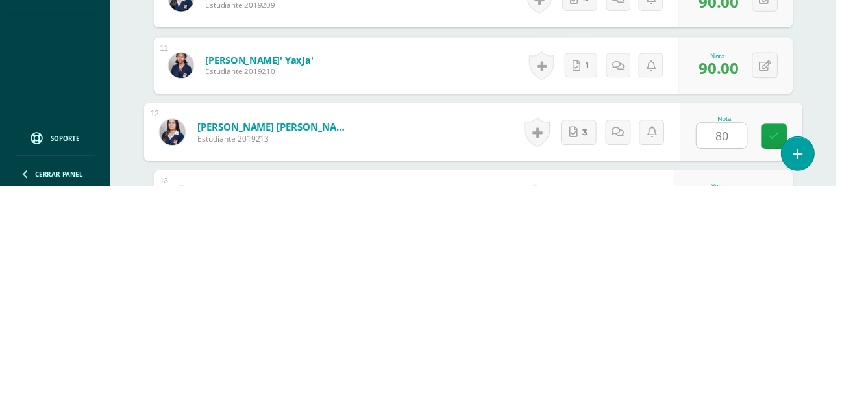
type input "80"
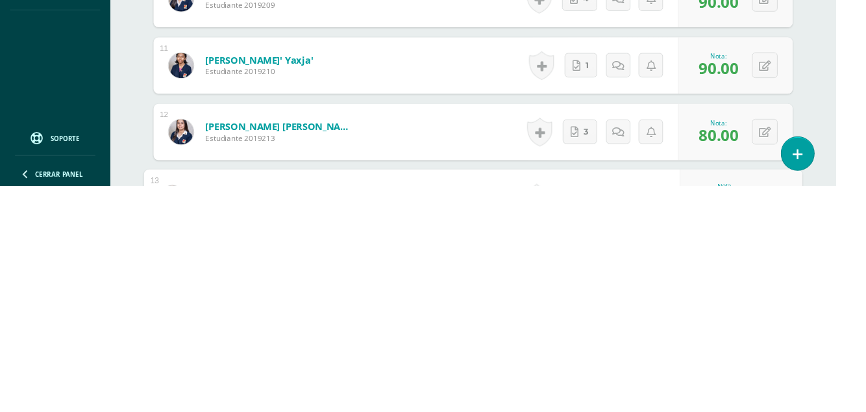
type input "70"
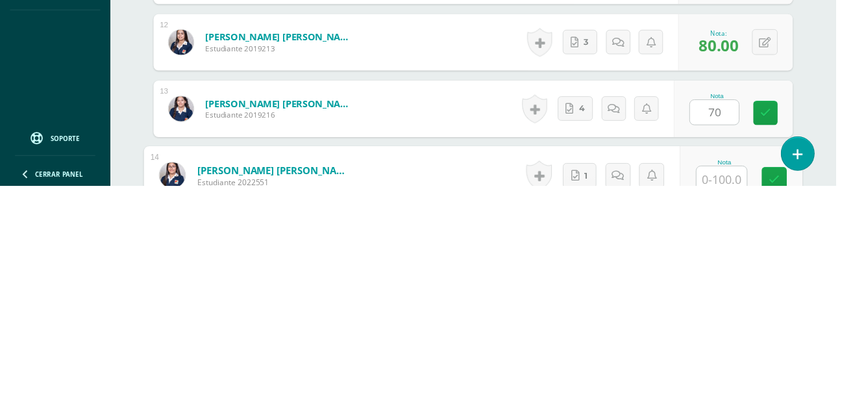
scroll to position [1032, 0]
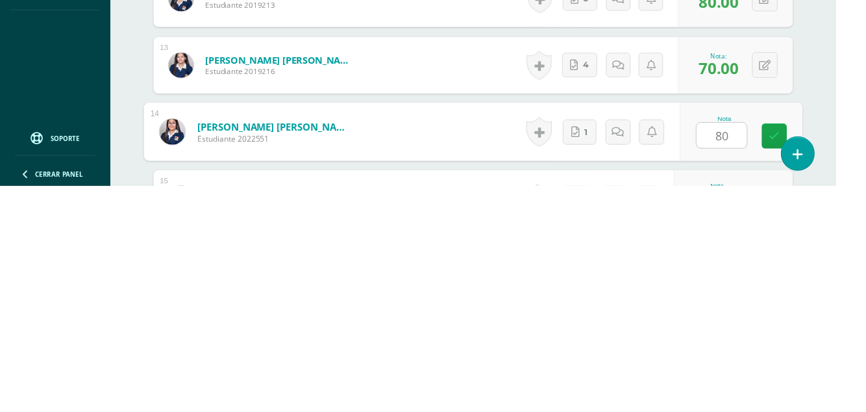
type input "80"
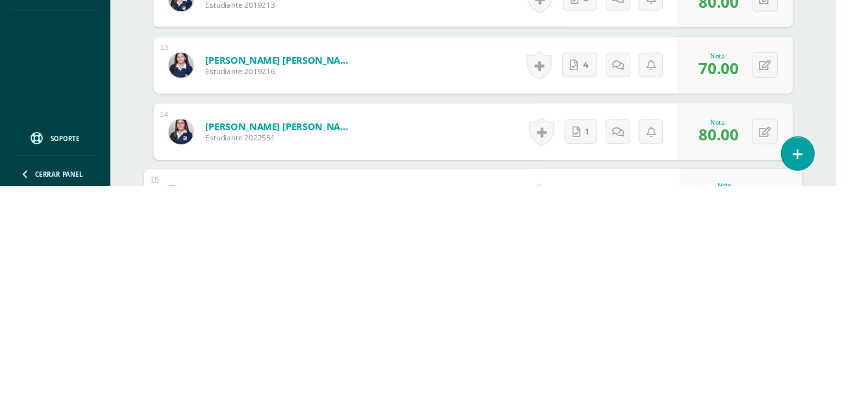
type input "90"
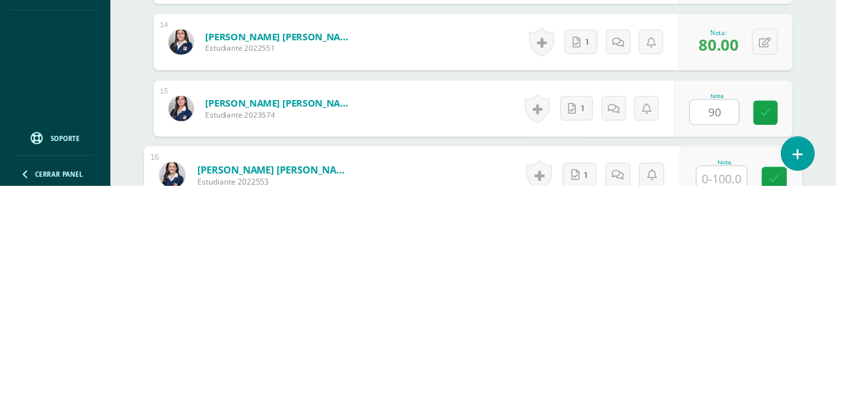
scroll to position [1170, 0]
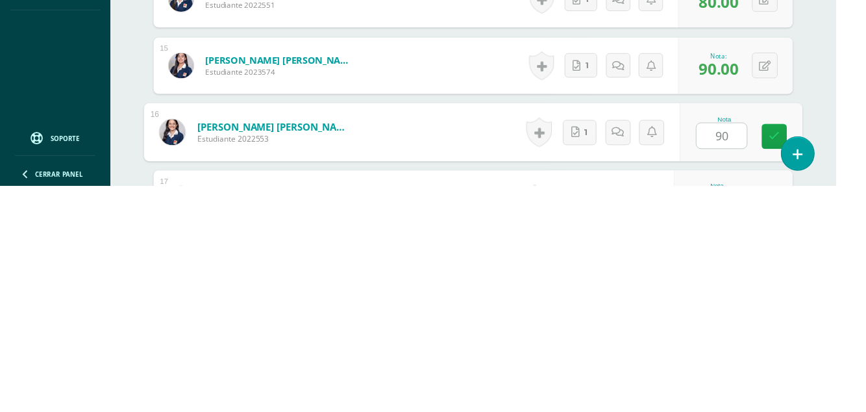
type input "90"
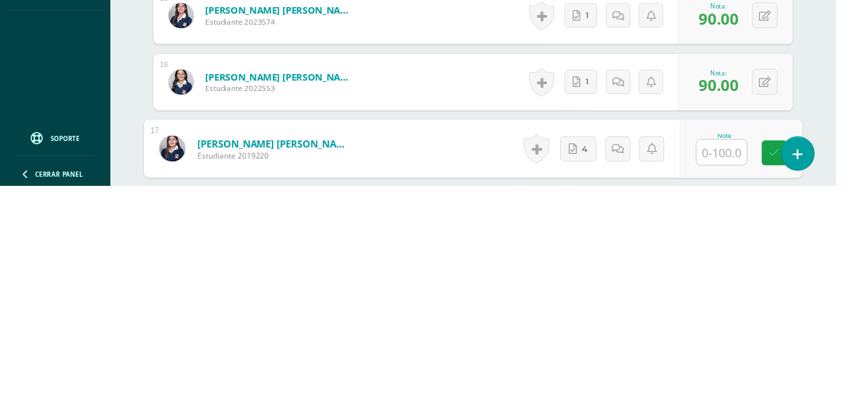
scroll to position [1224, 0]
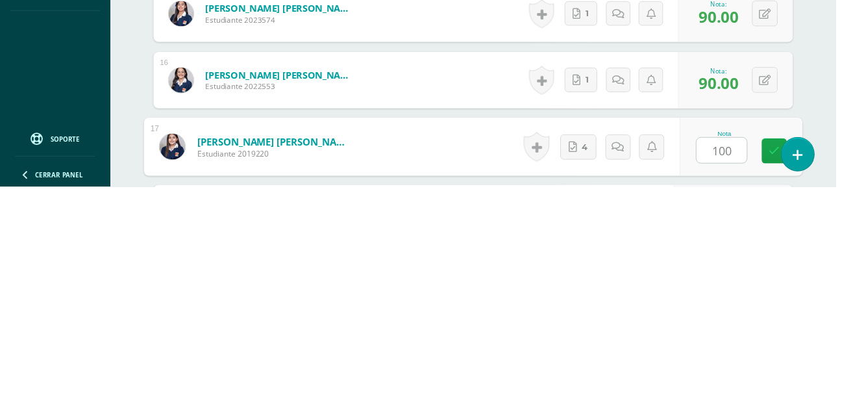
type input "100"
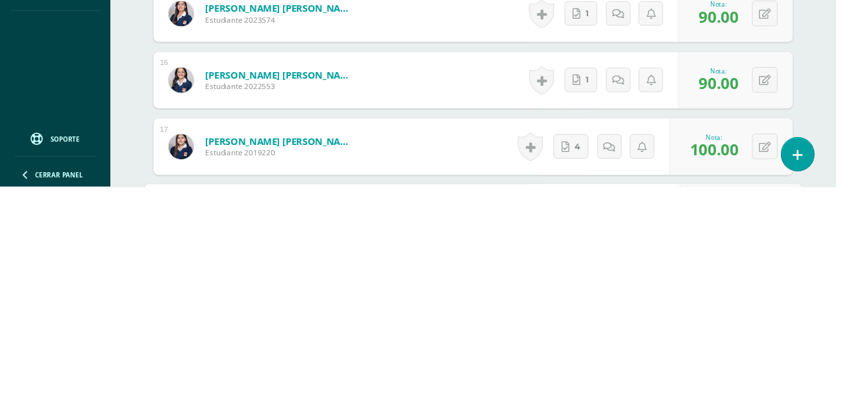
type input "70"
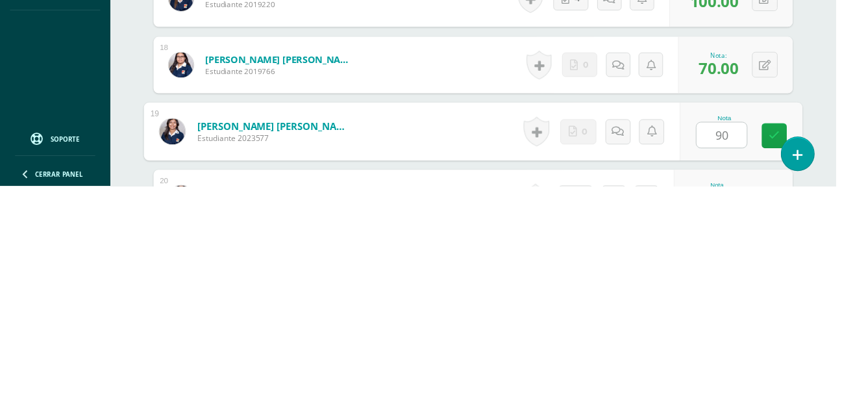
type input "90"
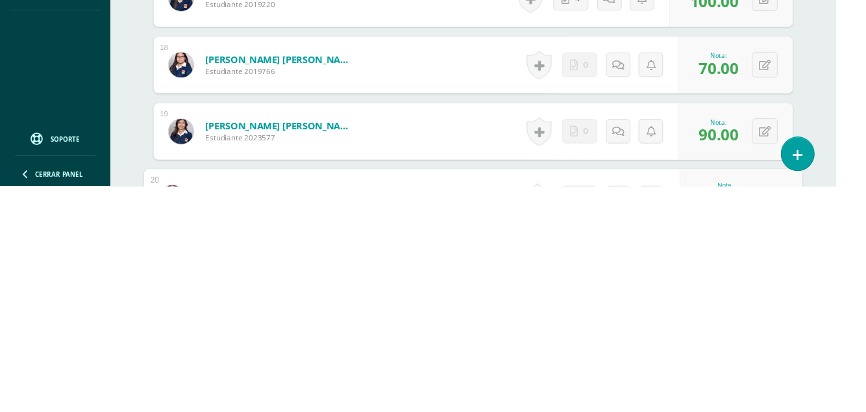
type input "50"
click at [786, 281] on button at bounding box center [792, 286] width 27 height 27
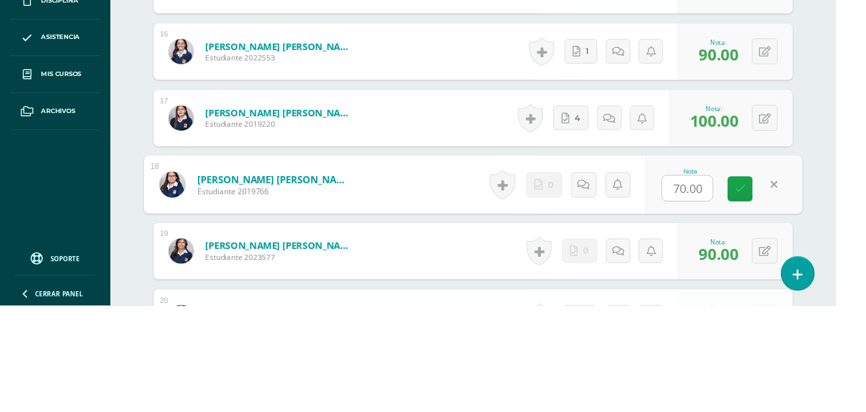
scroll to position [1377, 0]
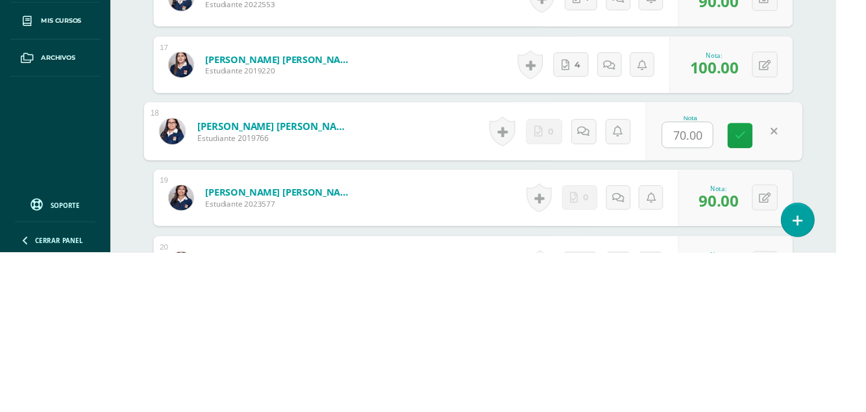
type input "0"
click at [761, 284] on link at bounding box center [767, 291] width 26 height 26
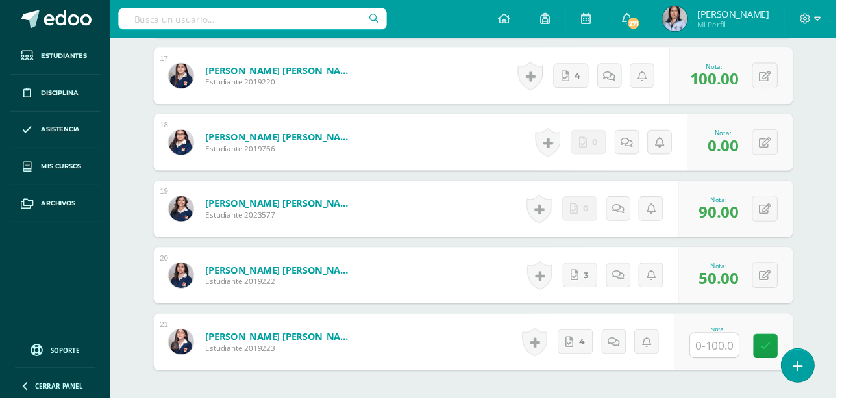
scroll to position [1517, 0]
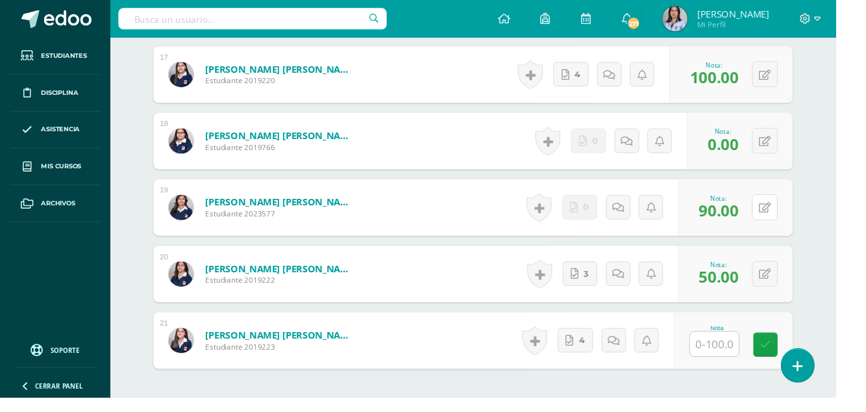
click at [786, 214] on button at bounding box center [792, 214] width 27 height 27
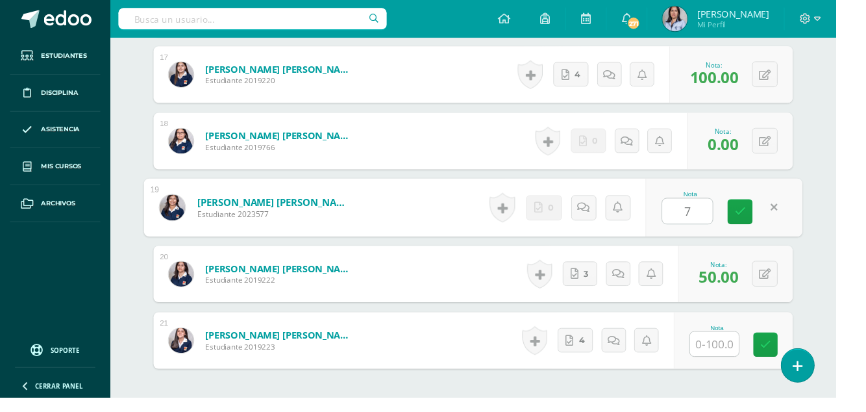
type input "70"
click at [761, 215] on link at bounding box center [767, 220] width 26 height 26
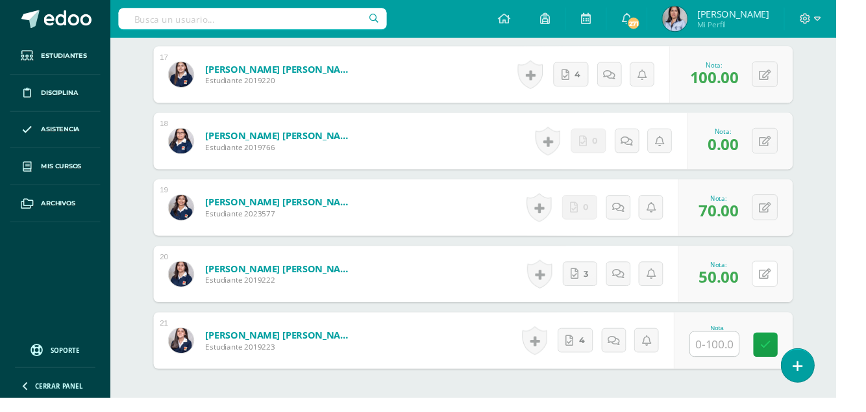
click at [786, 282] on button at bounding box center [792, 283] width 27 height 27
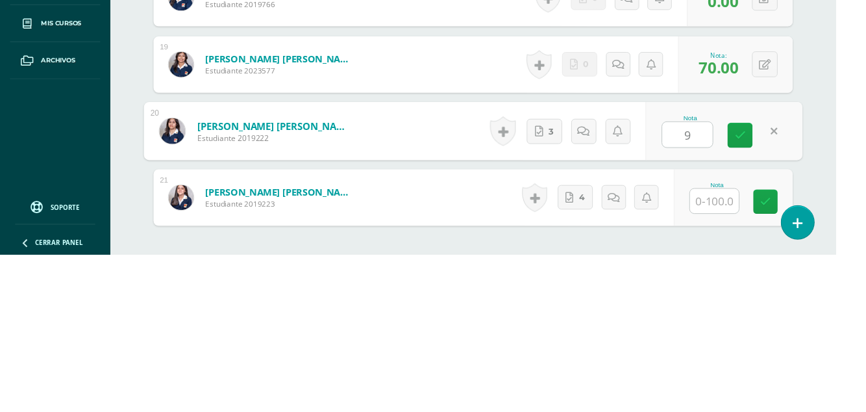
type input "90"
click at [761, 277] on link at bounding box center [767, 288] width 26 height 26
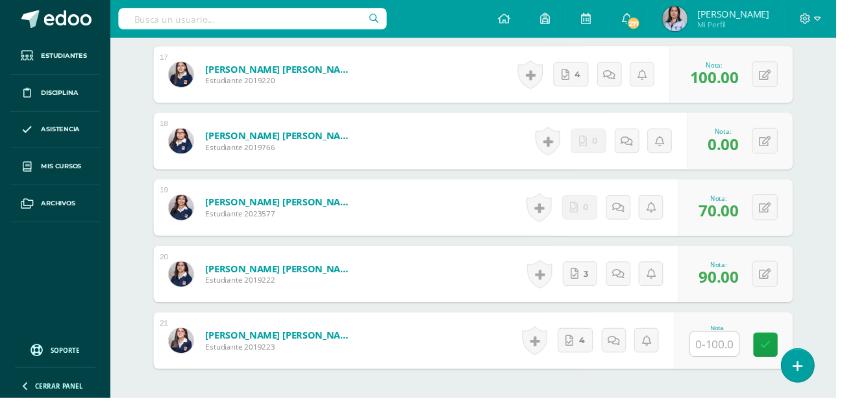
click at [735, 357] on input "text" at bounding box center [740, 356] width 51 height 25
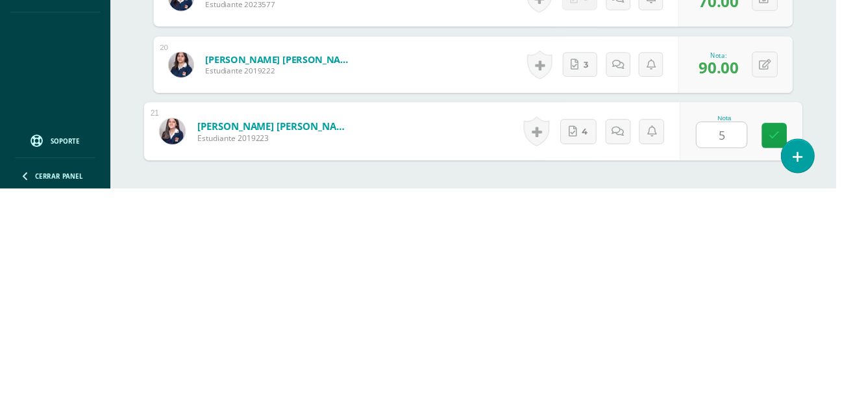
type input "50"
click at [810, 356] on link at bounding box center [803, 357] width 26 height 26
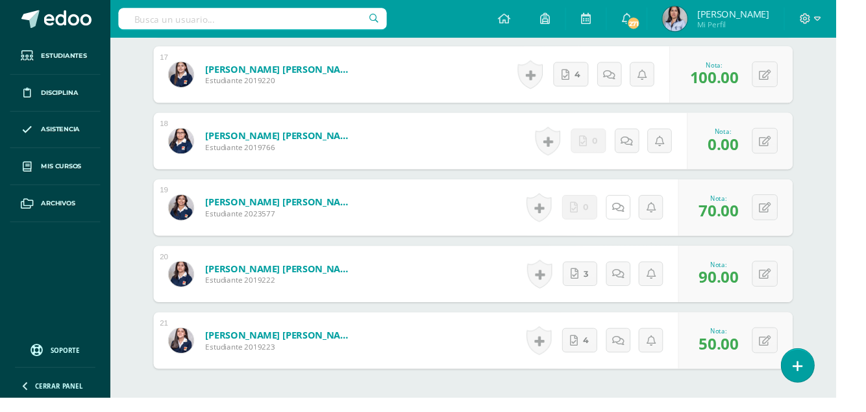
click at [634, 215] on link at bounding box center [640, 214] width 25 height 25
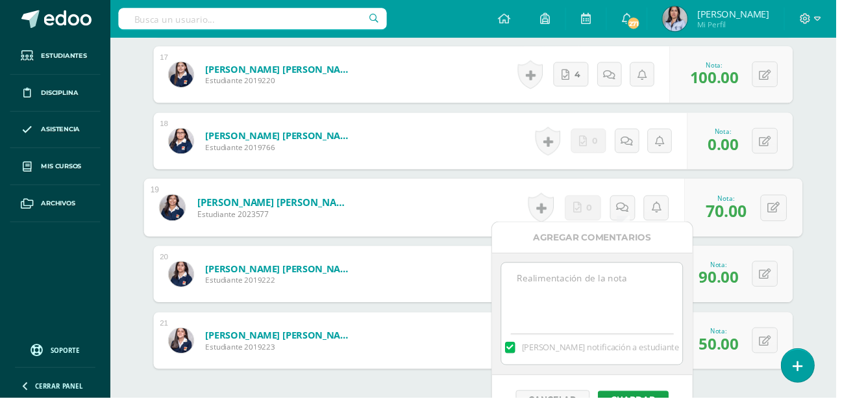
click at [594, 291] on textarea at bounding box center [614, 304] width 188 height 65
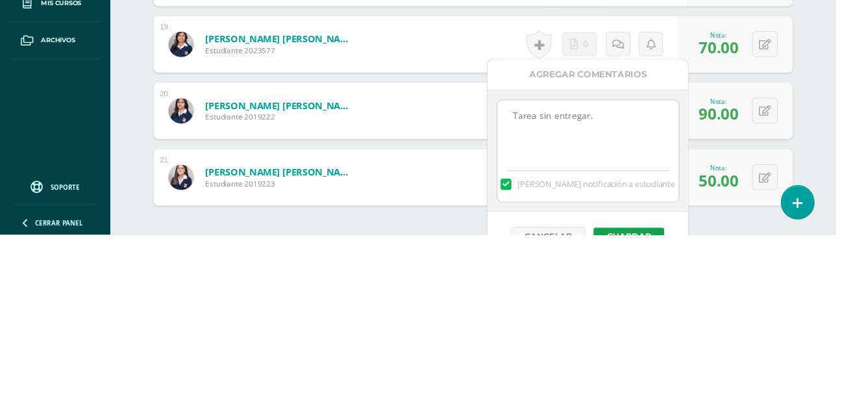
type textarea "Tarea sin entregar."
click at [653, 411] on button "Guardar" at bounding box center [651, 413] width 73 height 17
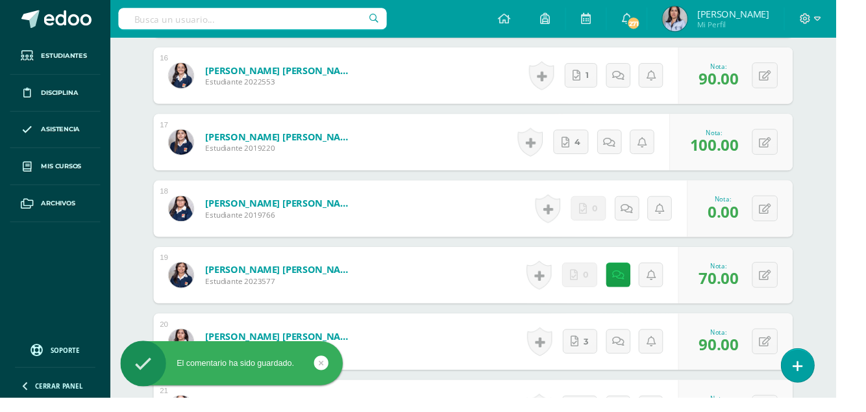
scroll to position [1447, 0]
click at [644, 207] on link at bounding box center [649, 215] width 25 height 25
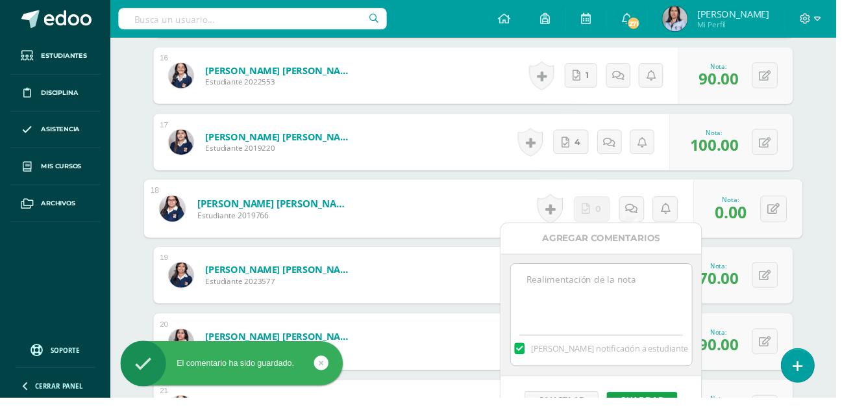
click at [608, 302] on textarea at bounding box center [623, 305] width 188 height 65
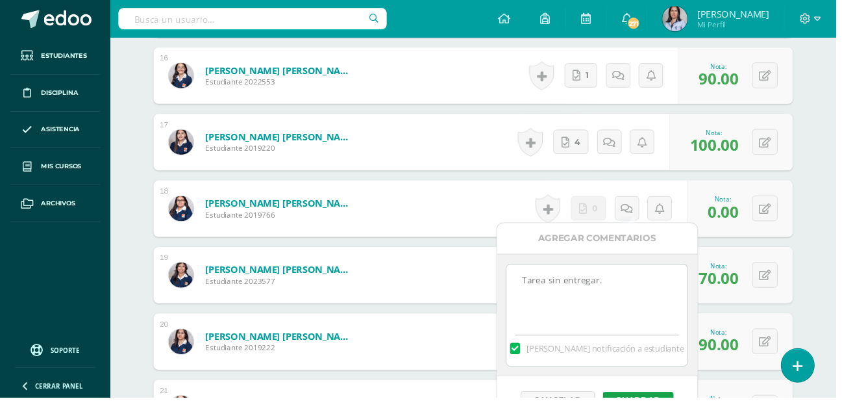
type textarea "Tarea sin entregar."
click at [665, 411] on button "Guardar" at bounding box center [661, 414] width 73 height 17
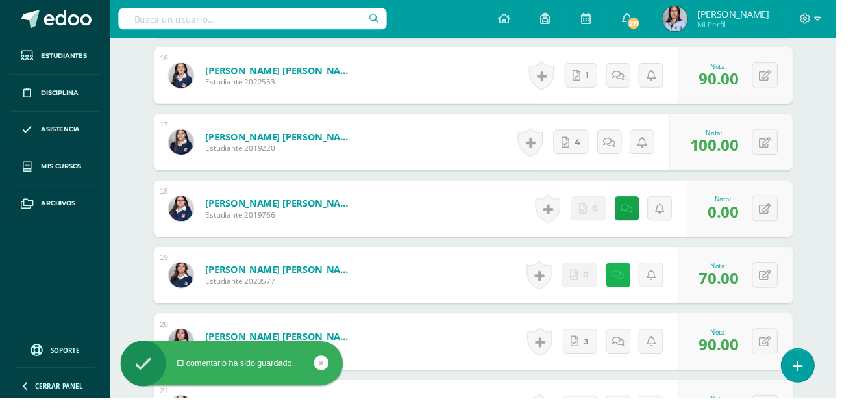
click at [634, 273] on link at bounding box center [640, 284] width 25 height 25
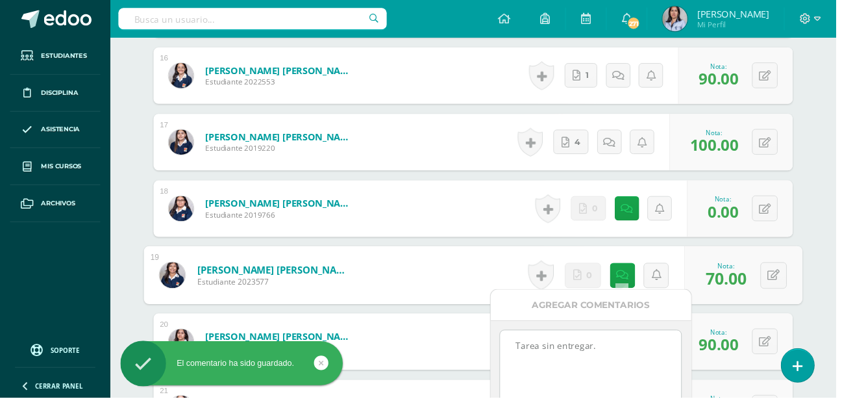
click at [624, 359] on textarea "Tarea sin entregar." at bounding box center [612, 374] width 188 height 65
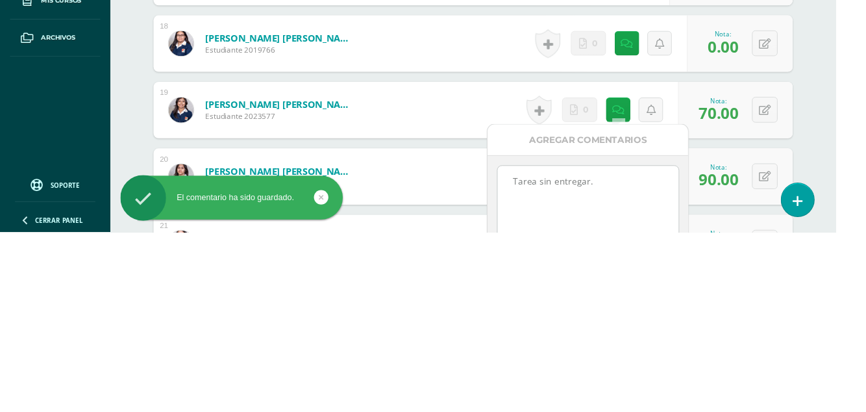
scroll to position [1498, 0]
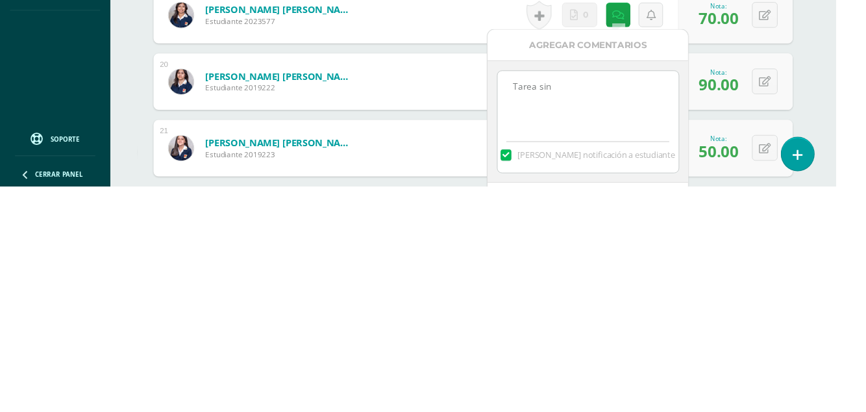
type textarea "Tarea"
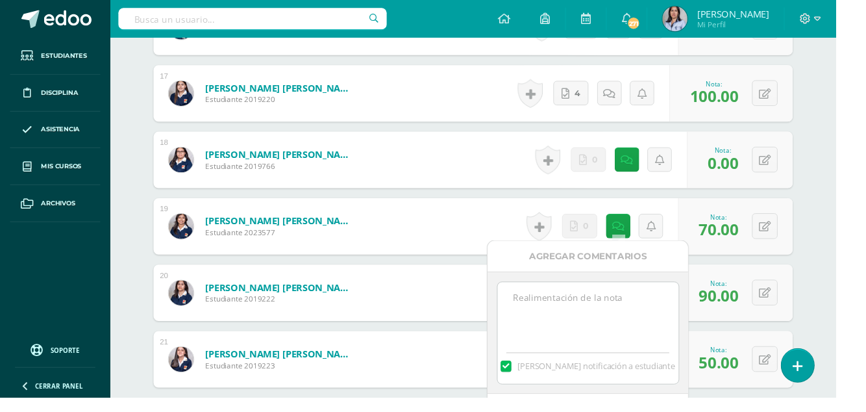
scroll to position [1526, 0]
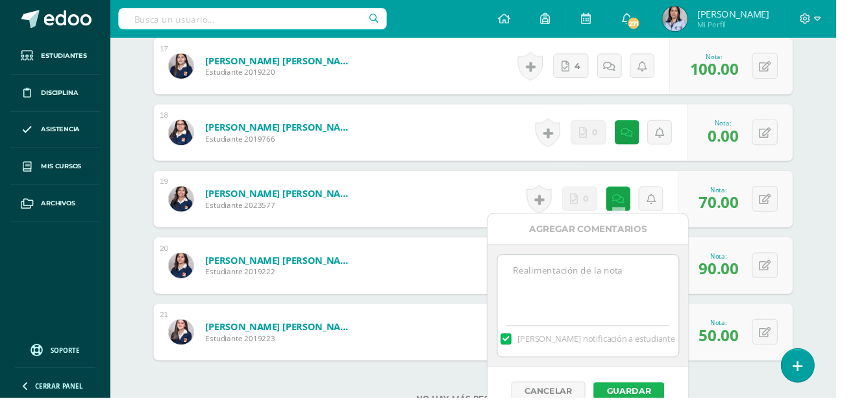
click at [657, 404] on button "Guardar" at bounding box center [651, 404] width 73 height 17
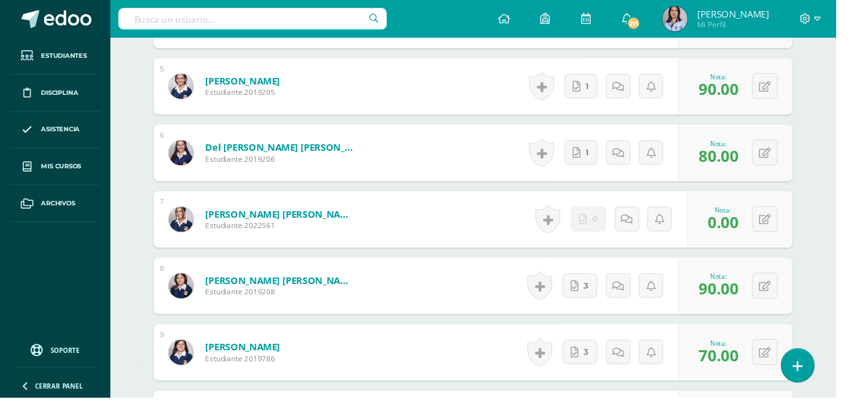
scroll to position [678, 0]
click at [643, 225] on link at bounding box center [649, 227] width 25 height 25
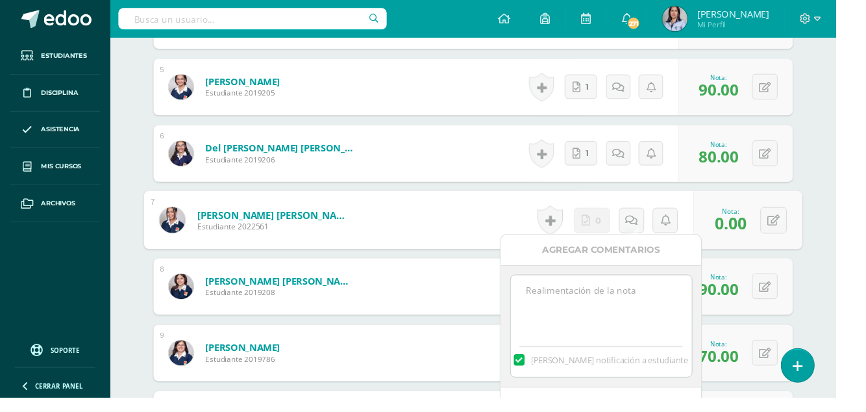
click at [638, 305] on textarea at bounding box center [623, 317] width 188 height 65
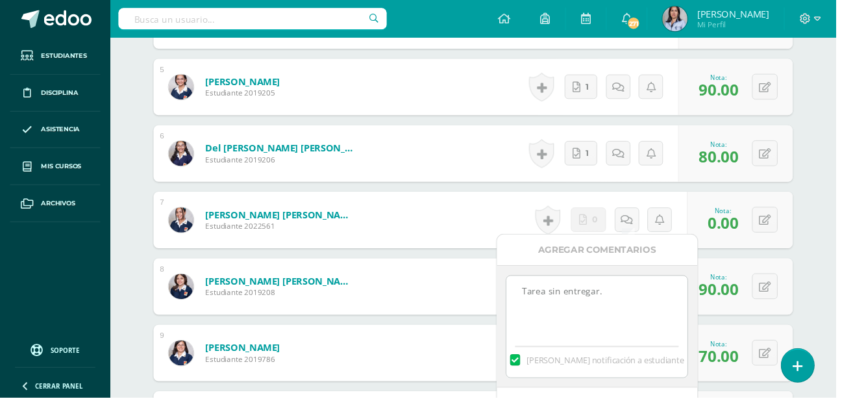
scroll to position [692, 0]
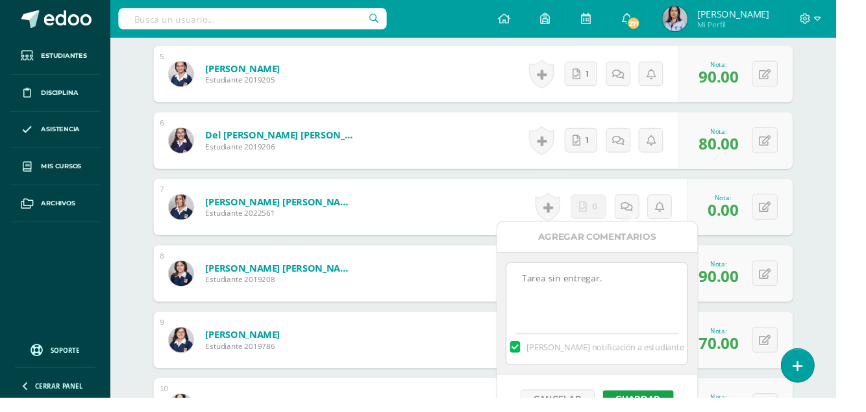
type textarea "Tarea sin entregar."
click at [658, 411] on button "Guardar" at bounding box center [661, 412] width 73 height 17
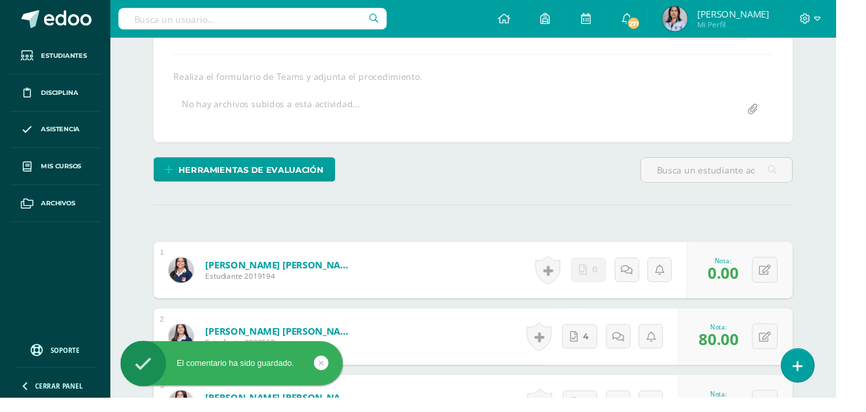
scroll to position [203, 0]
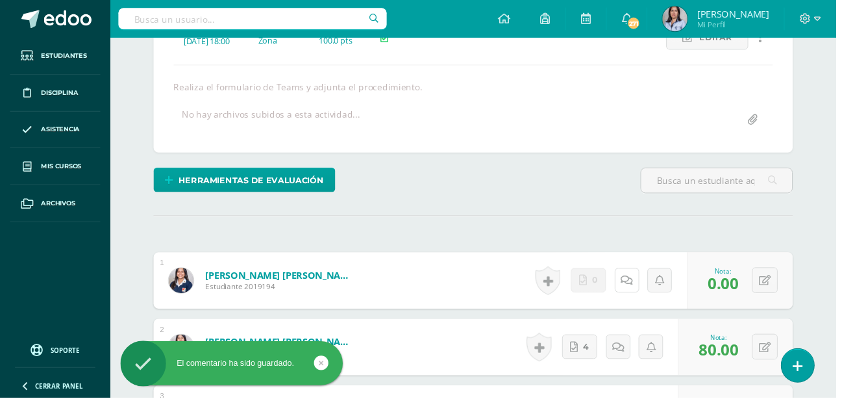
click at [643, 286] on link at bounding box center [649, 289] width 25 height 25
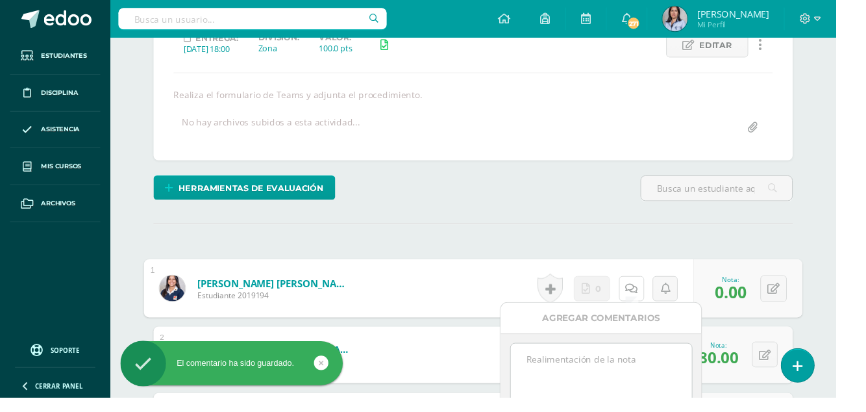
scroll to position [200, 0]
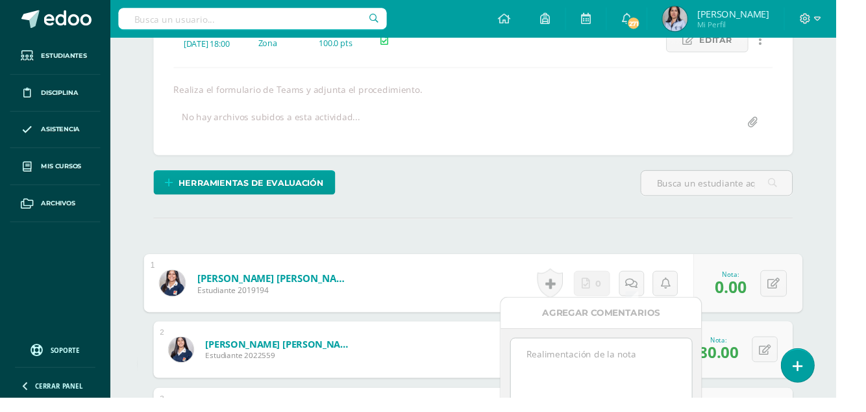
click at [579, 384] on textarea at bounding box center [623, 382] width 188 height 65
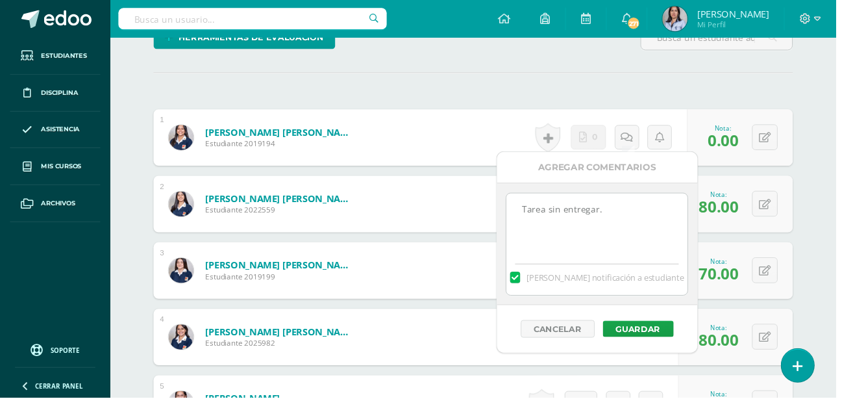
scroll to position [351, 0]
type textarea "Tarea sin entregar."
click at [672, 339] on button "Guardar" at bounding box center [661, 340] width 73 height 17
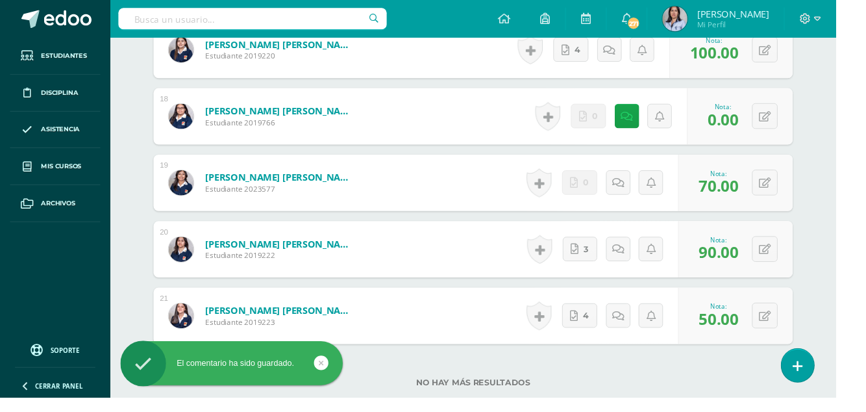
scroll to position [1553, 0]
